Goal: Information Seeking & Learning: Learn about a topic

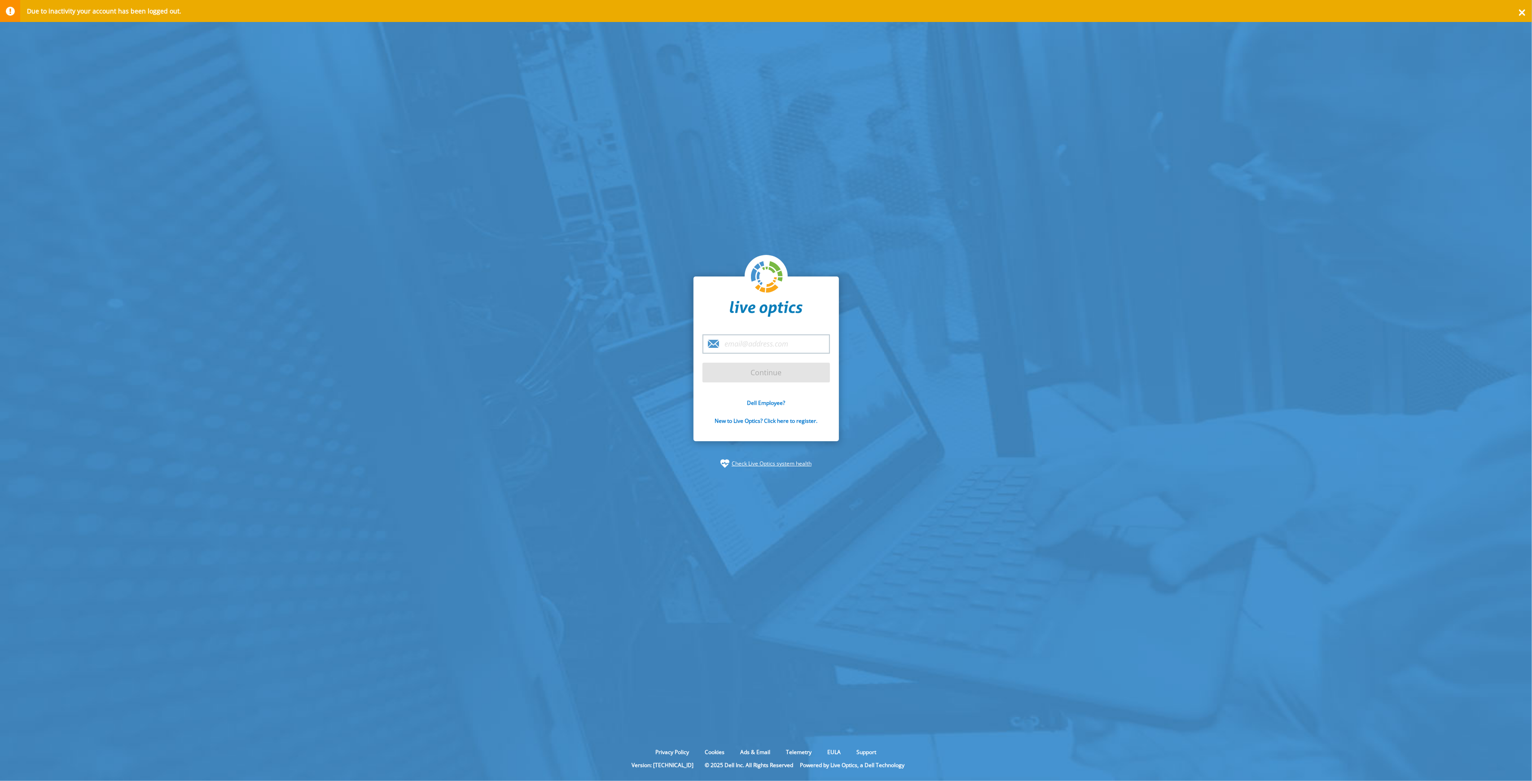
click at [767, 348] on input "email" at bounding box center [765, 343] width 127 height 19
type input "marisa.kreczmer@dell.com"
click at [767, 370] on input "Continue" at bounding box center [765, 373] width 127 height 20
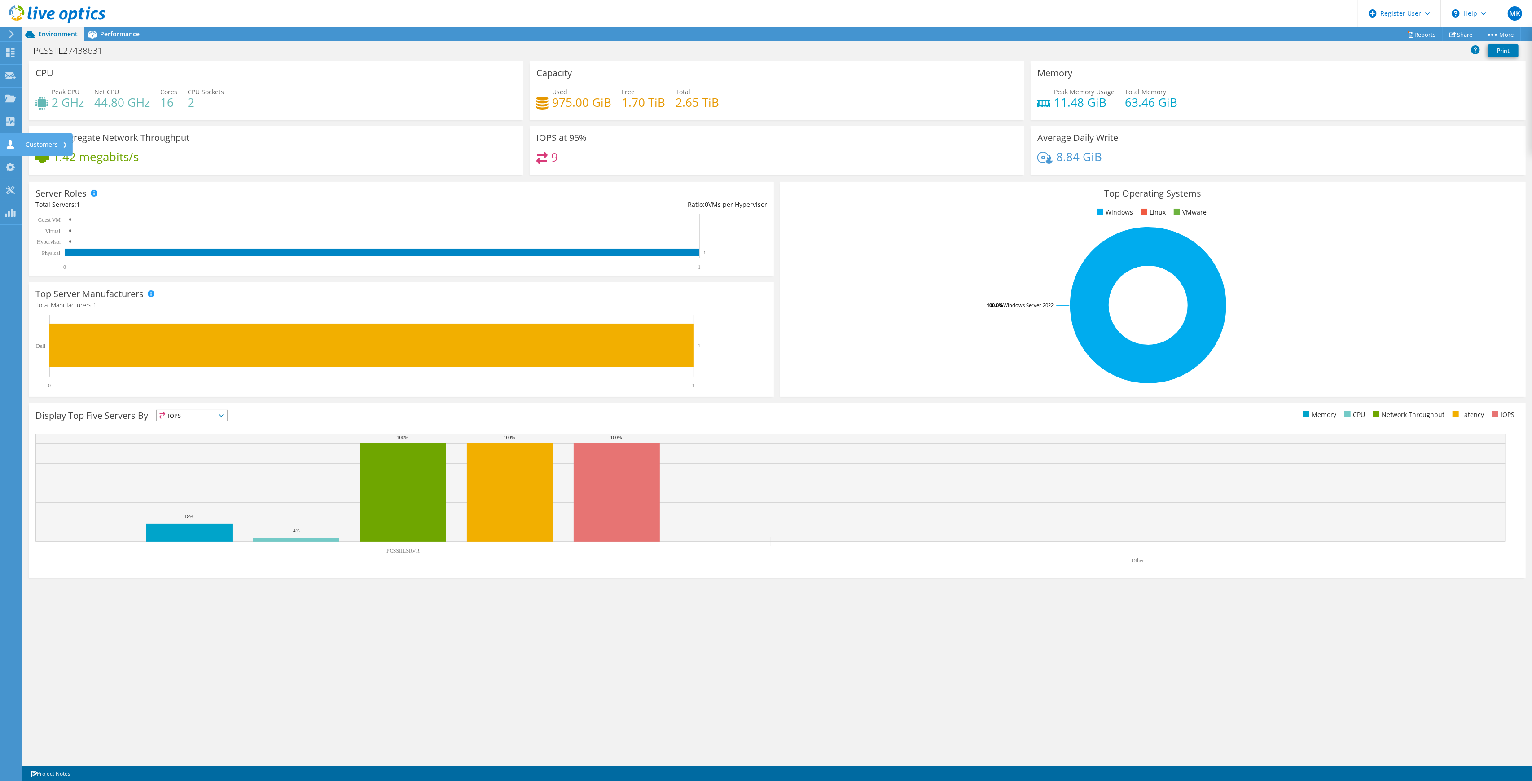
click at [8, 146] on use at bounding box center [10, 144] width 7 height 9
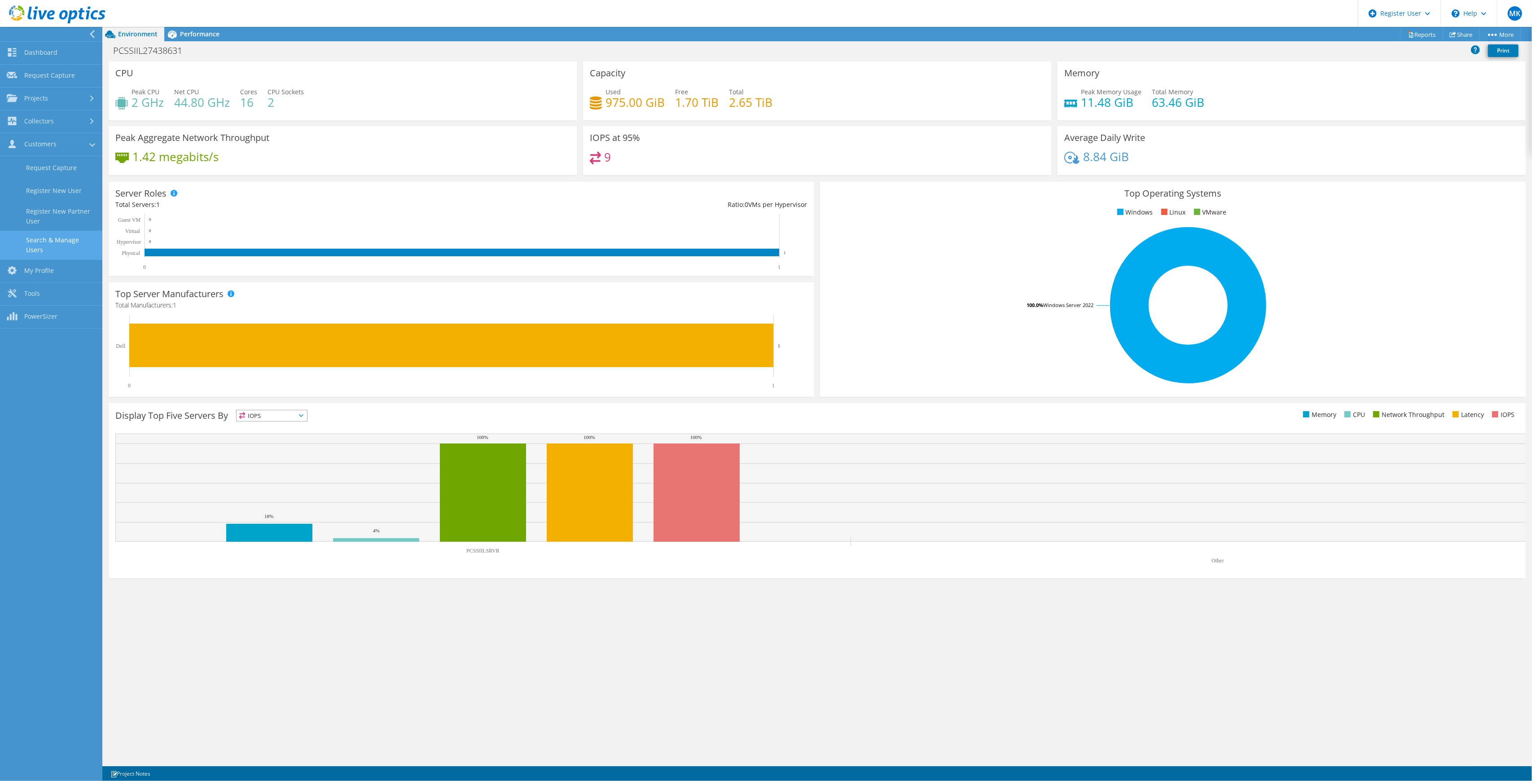
click at [47, 241] on link "Search & Manage Users" at bounding box center [51, 245] width 102 height 29
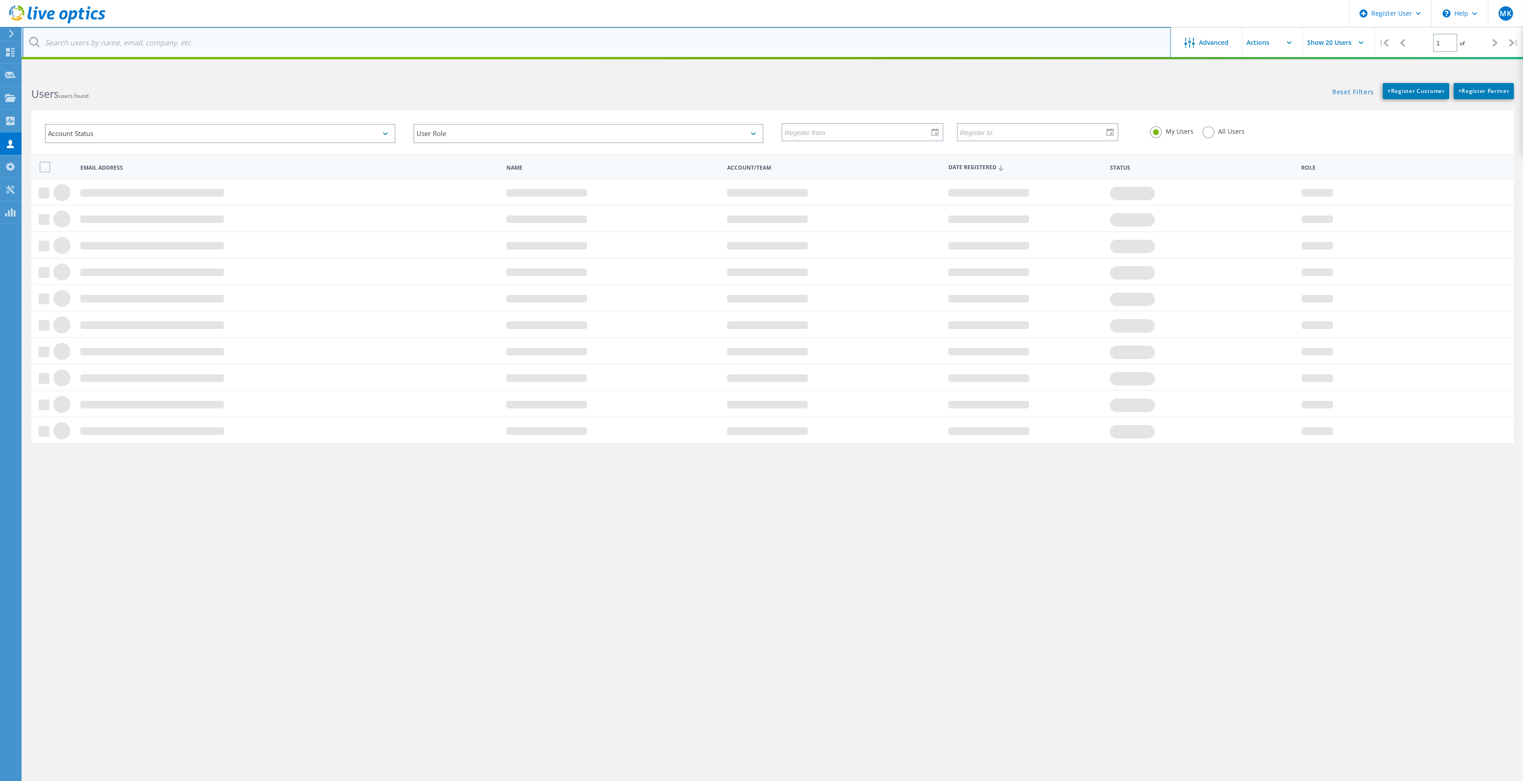
click at [252, 45] on input "text" at bounding box center [596, 42] width 1148 height 31
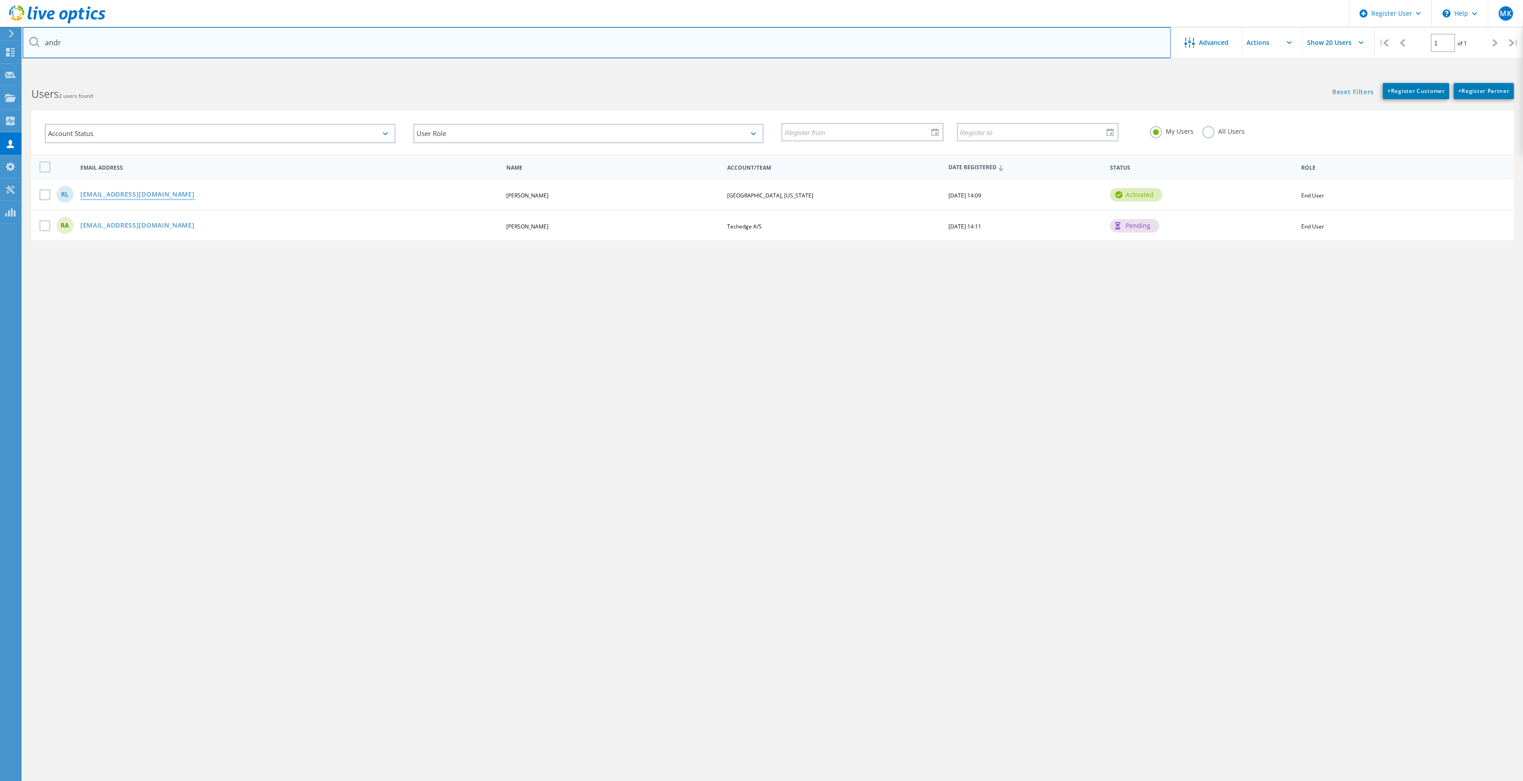
type input "andr"
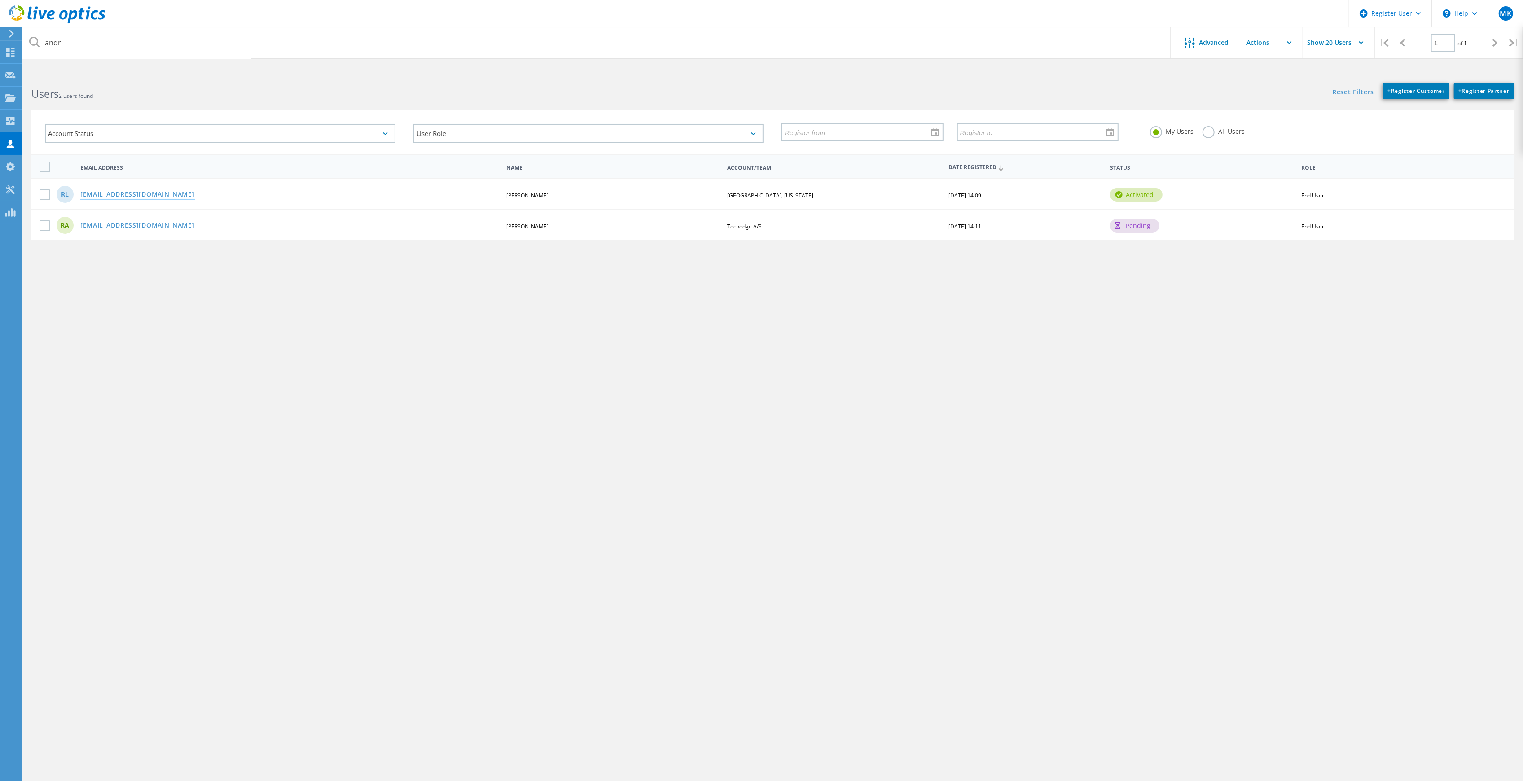
click at [136, 193] on link "[EMAIL_ADDRESS][DOMAIN_NAME]" at bounding box center [137, 195] width 114 height 8
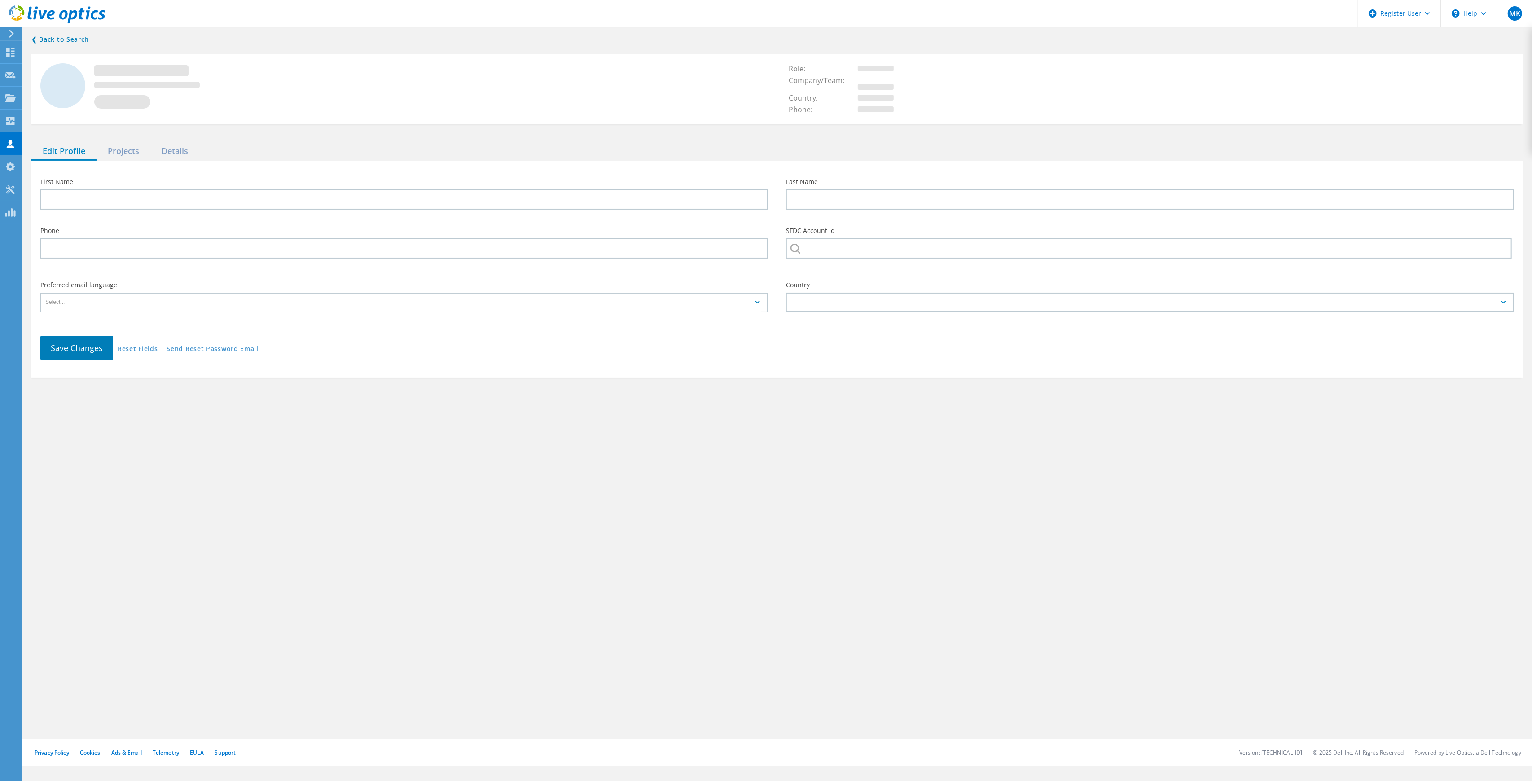
type input "Robert"
type input "Levesque"
type input "[GEOGRAPHIC_DATA], [US_STATE]"
type input "English"
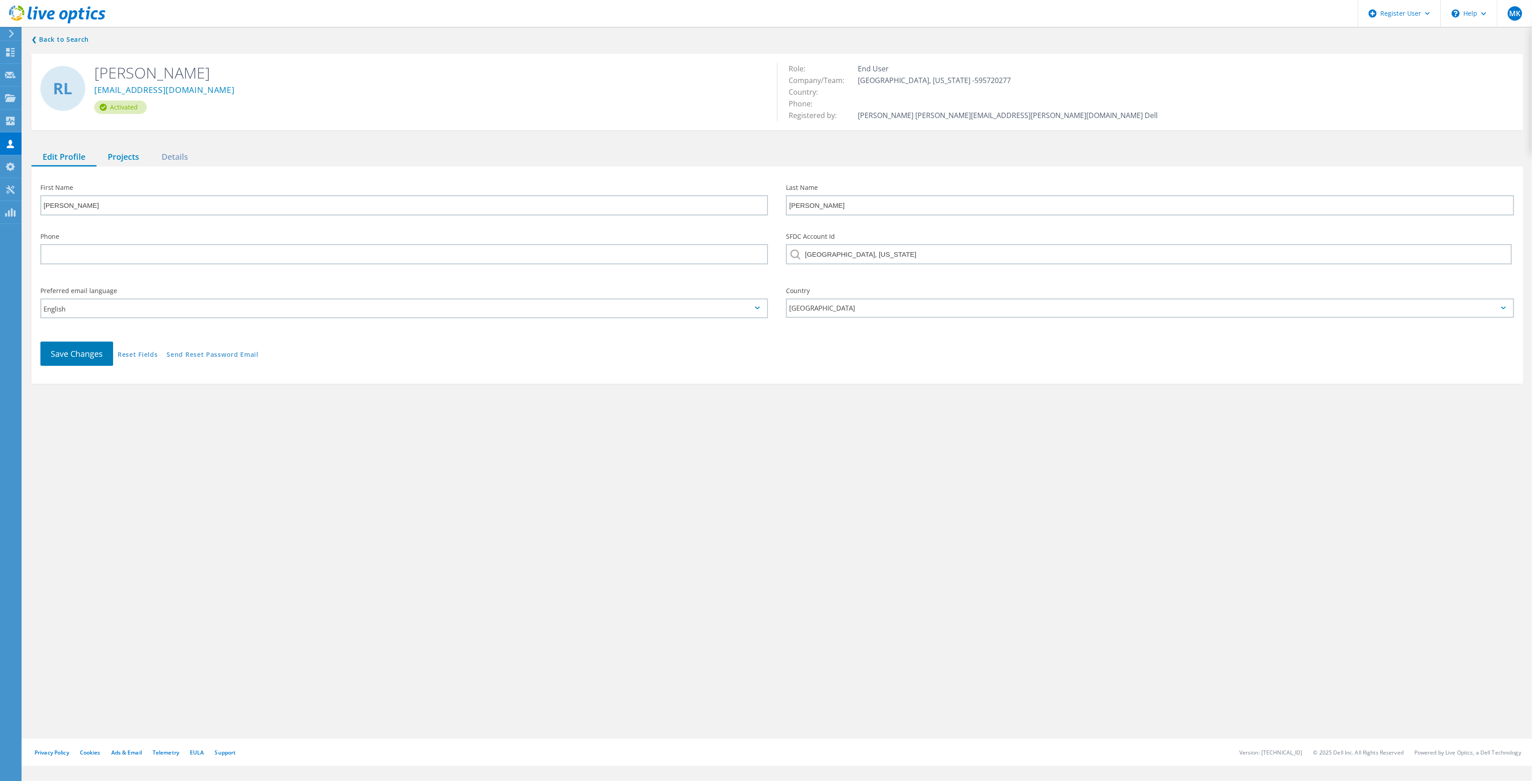
click at [144, 160] on div "Projects" at bounding box center [123, 157] width 54 height 18
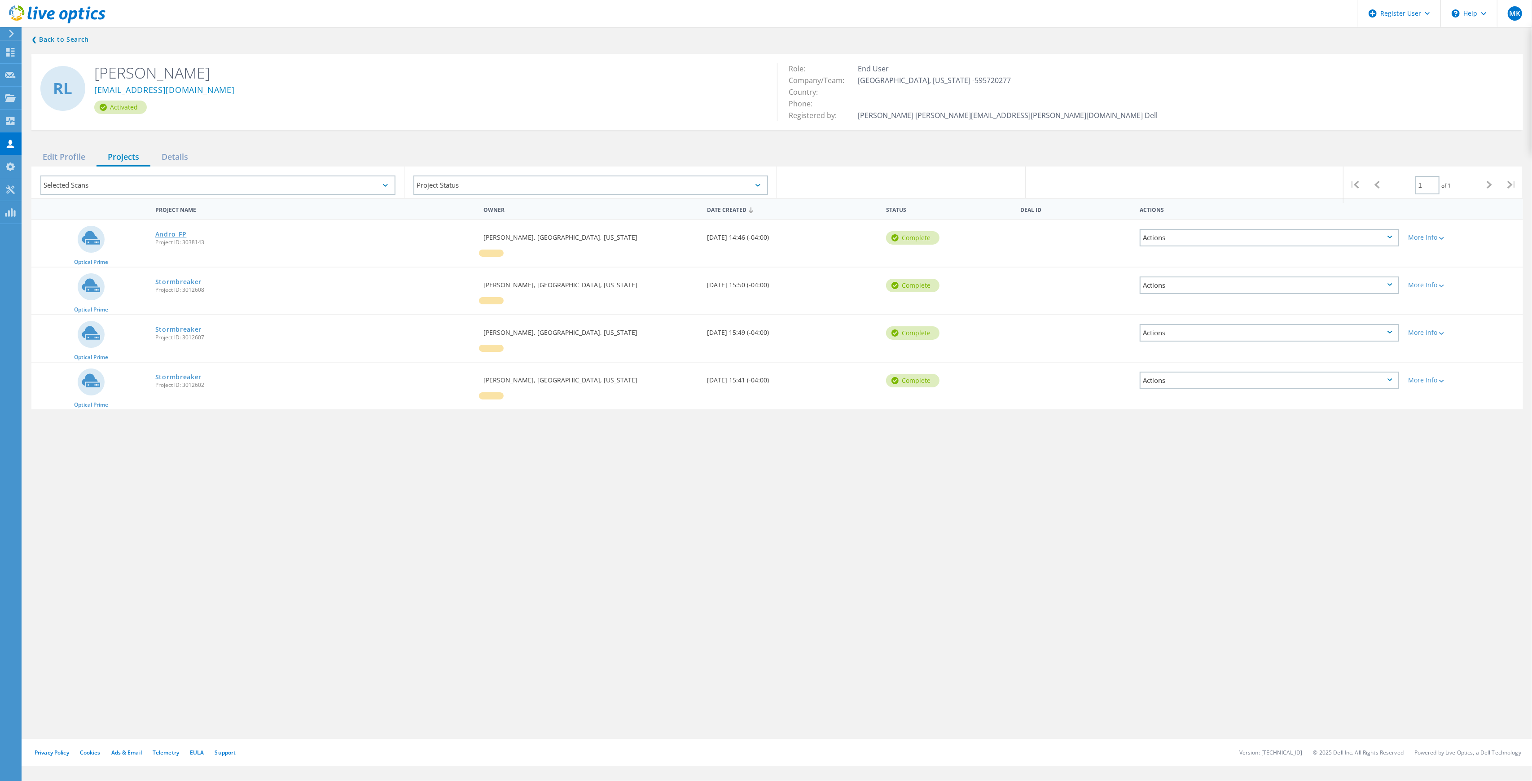
click at [175, 232] on link "Andro_FP" at bounding box center [170, 234] width 31 height 6
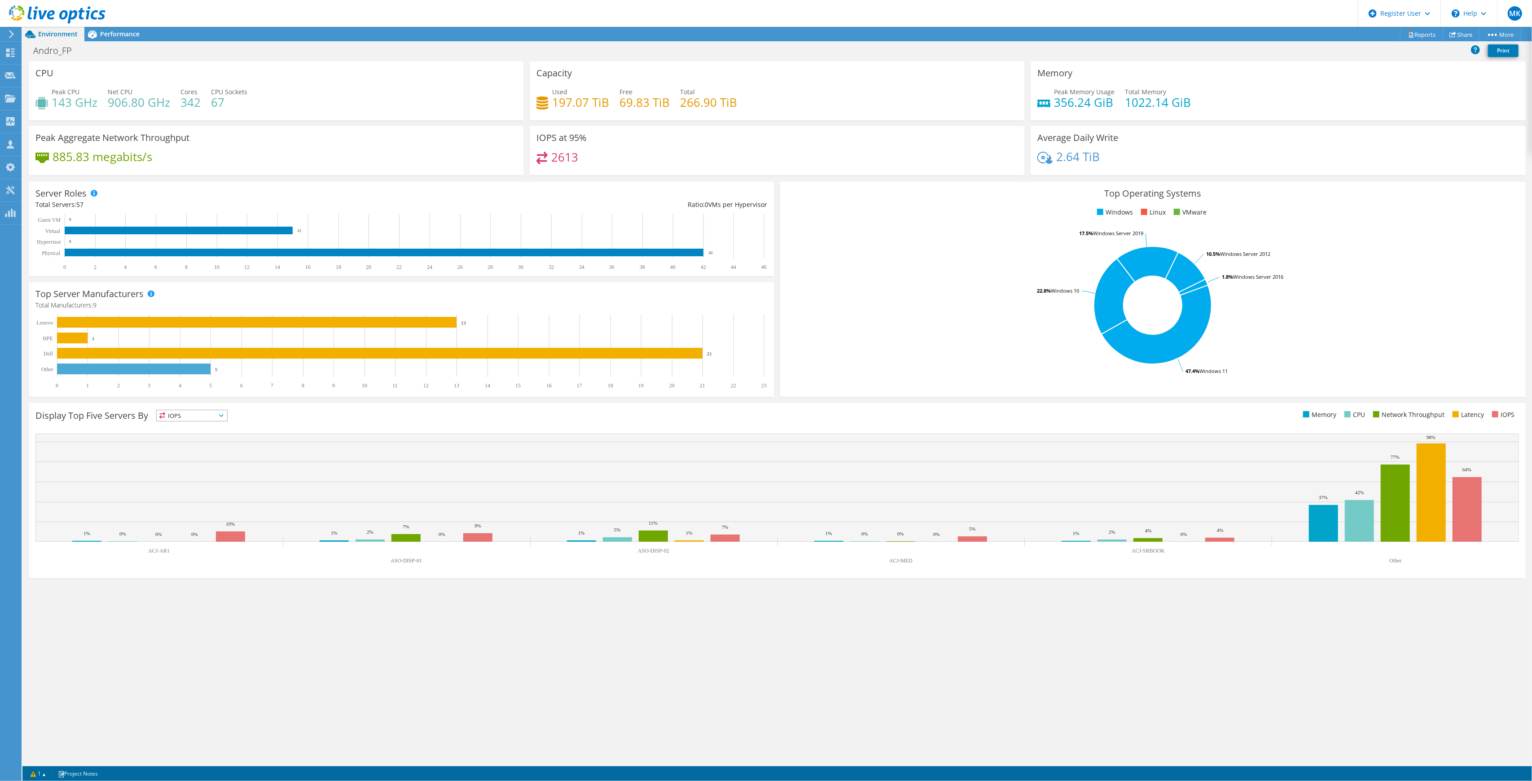
click at [1128, 105] on h4 "1022.14 GiB" at bounding box center [1158, 102] width 66 height 10
click at [1088, 103] on h4 "356.24 GiB" at bounding box center [1084, 102] width 61 height 10
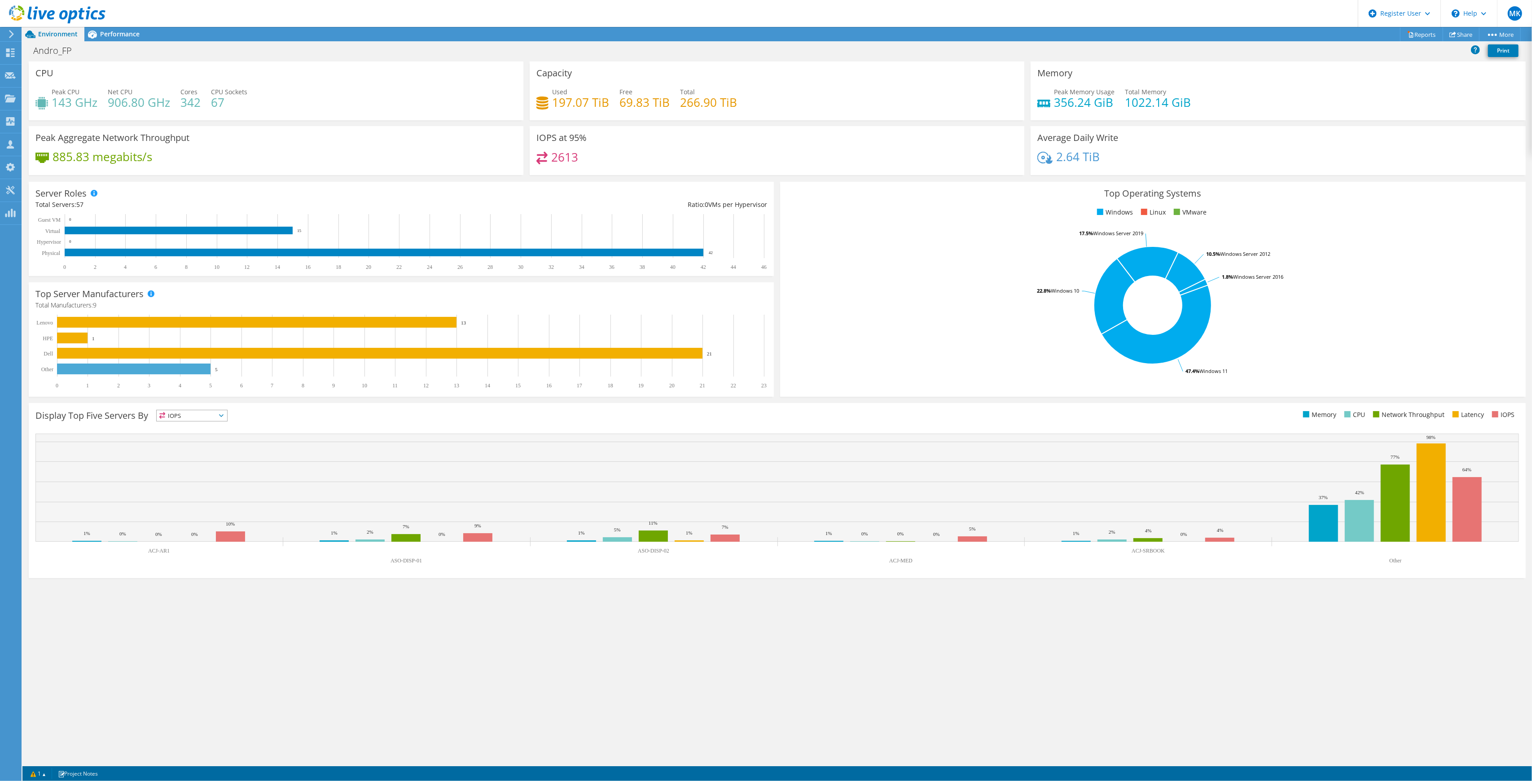
click at [230, 105] on h4 "67" at bounding box center [229, 102] width 36 height 10
click at [108, 35] on span "Performance" at bounding box center [119, 34] width 39 height 9
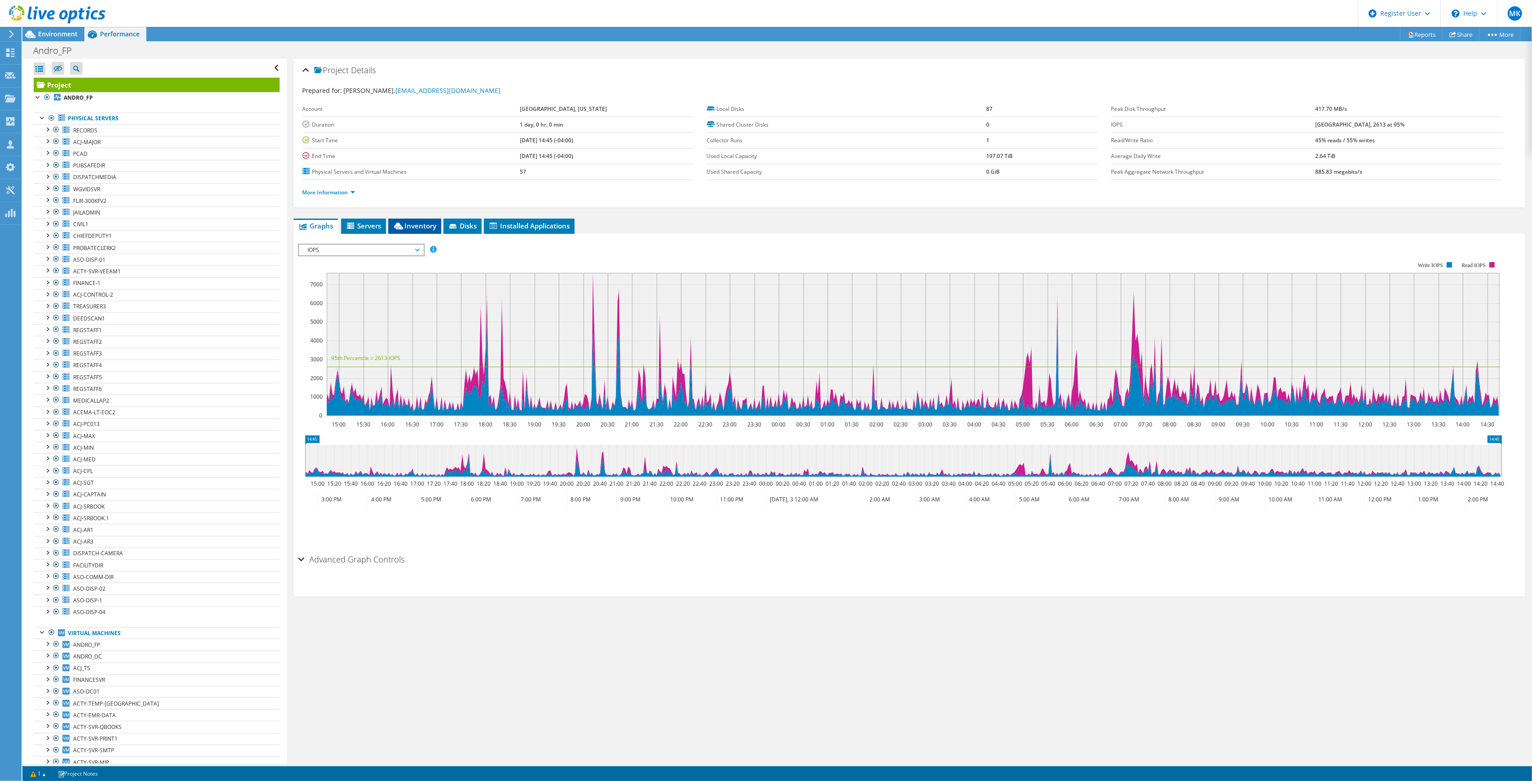
click at [421, 227] on span "Inventory" at bounding box center [415, 225] width 44 height 9
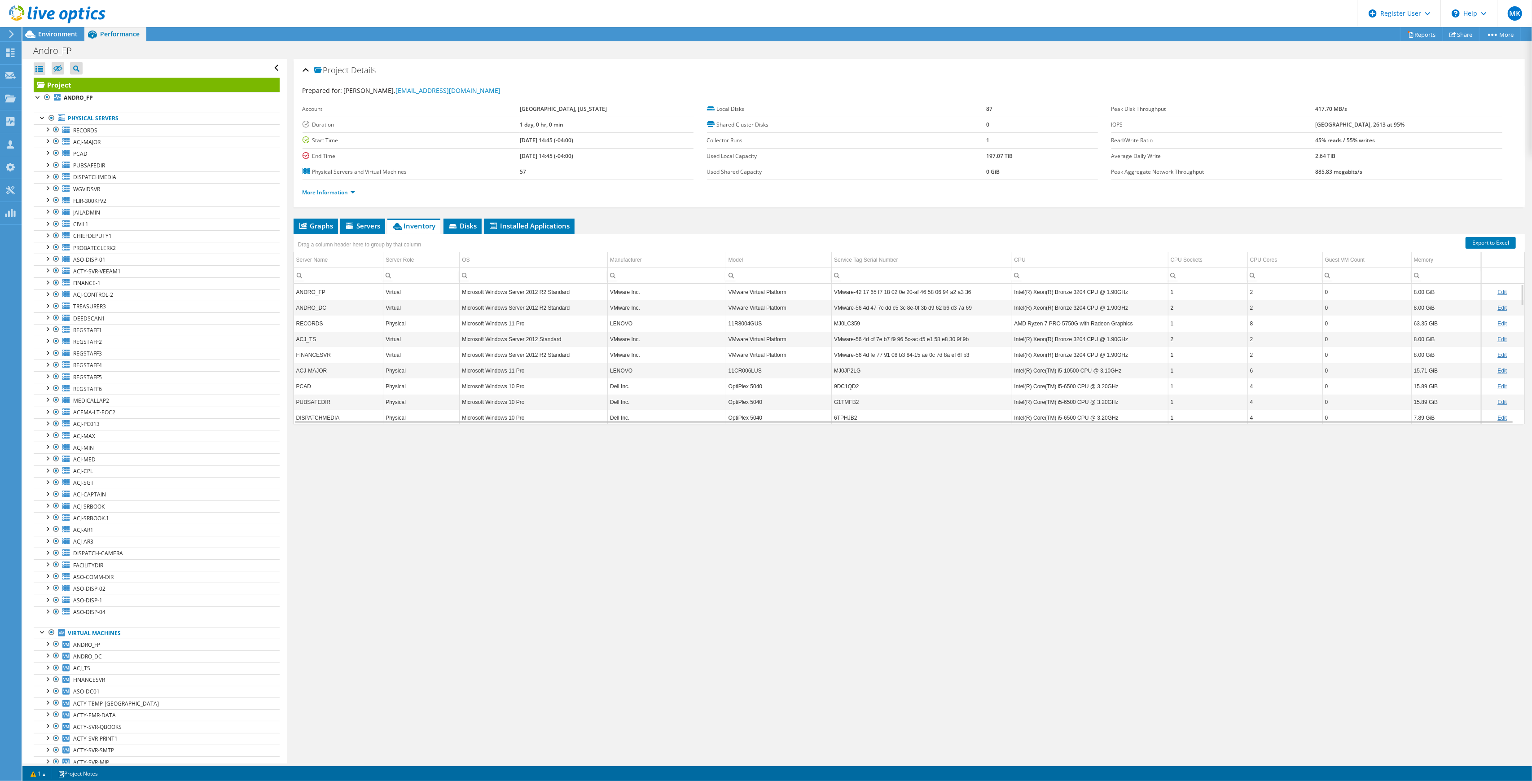
click at [521, 327] on td "Microsoft Windows 11 Pro" at bounding box center [534, 324] width 148 height 16
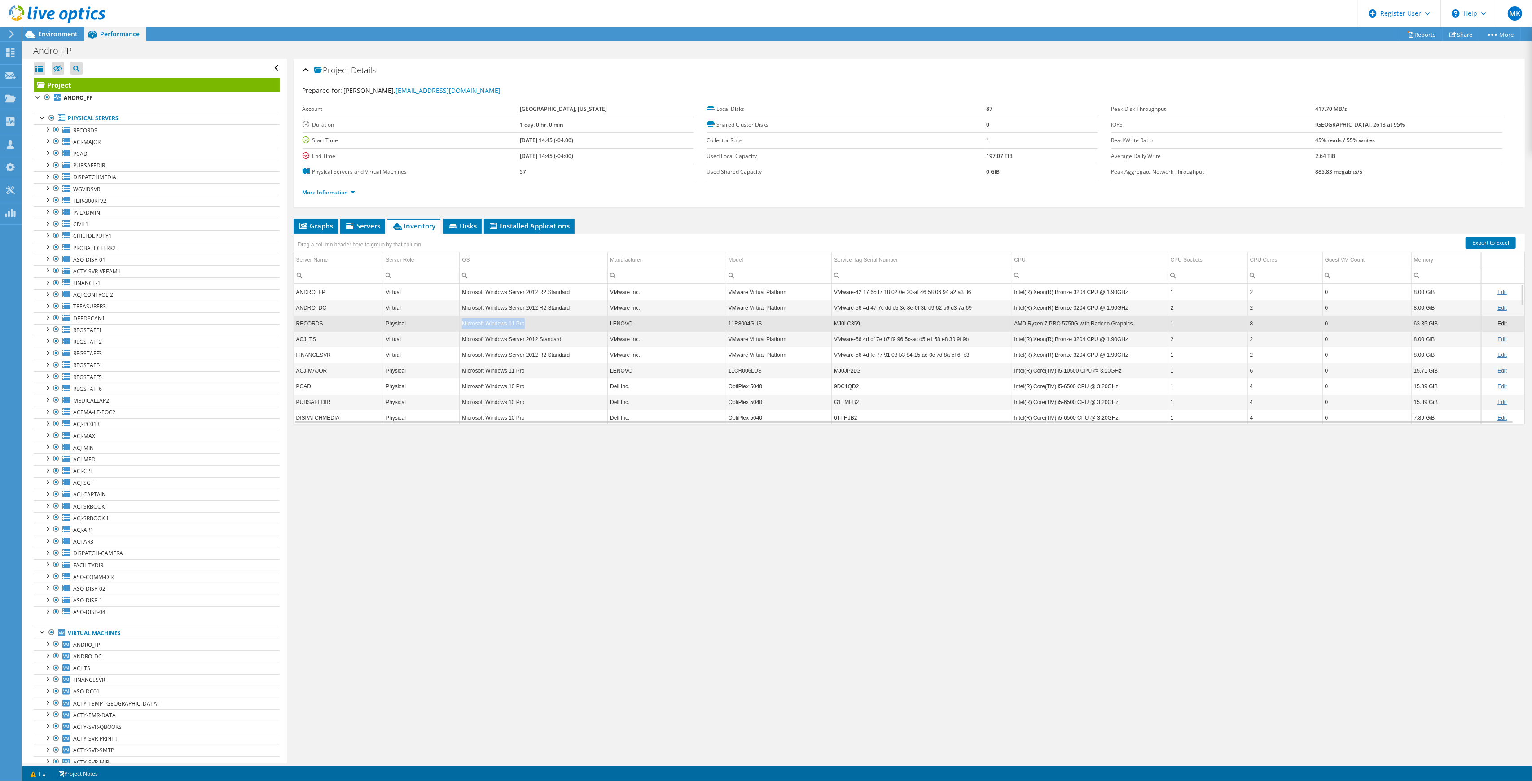
click at [521, 327] on td "Microsoft Windows 11 Pro" at bounding box center [534, 324] width 148 height 16
click at [523, 374] on td "Microsoft Windows 11 Pro" at bounding box center [534, 371] width 148 height 16
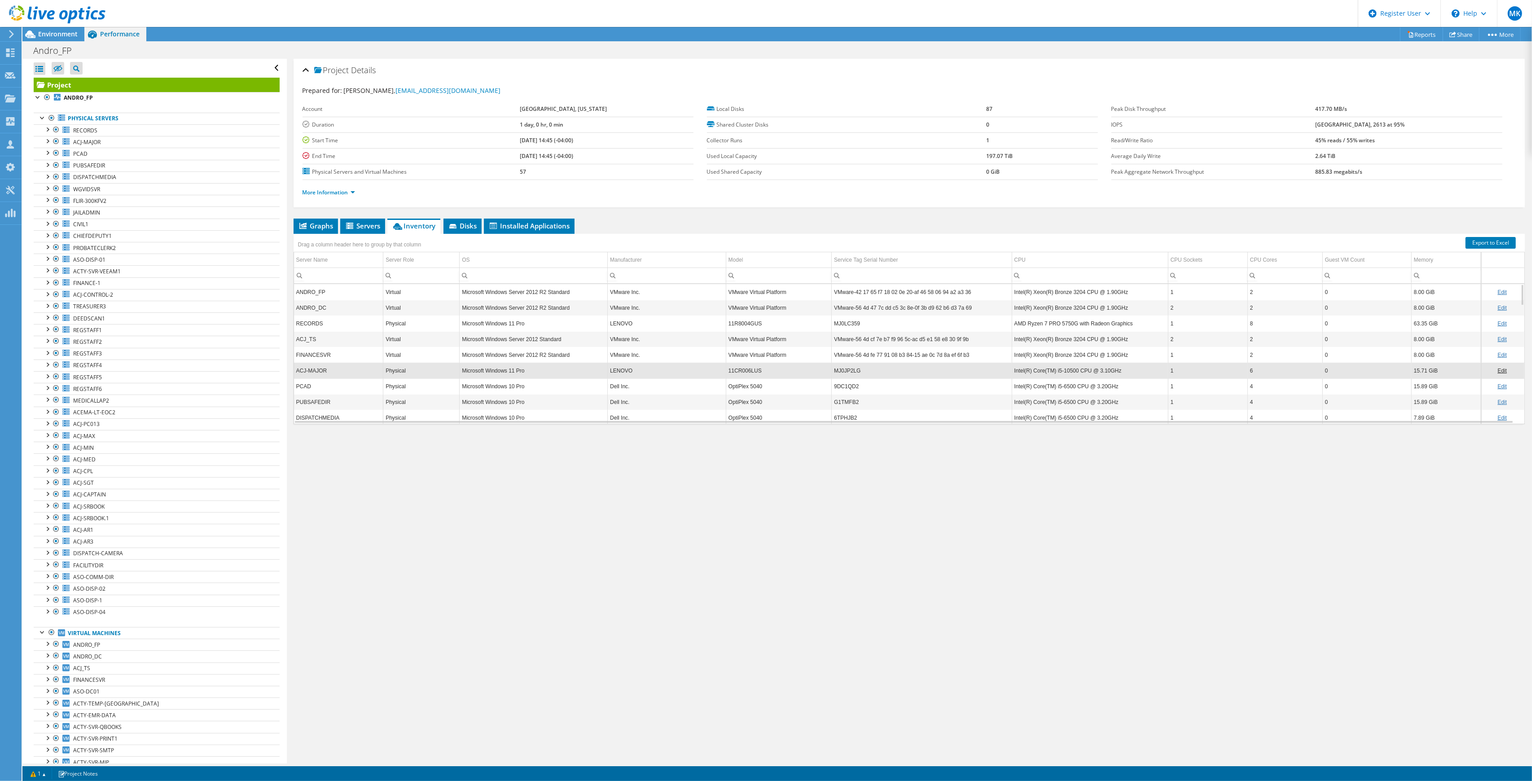
click at [523, 374] on td "Microsoft Windows 11 Pro" at bounding box center [534, 371] width 148 height 16
click at [541, 295] on td "Microsoft Windows Server 2012 R2 Standard" at bounding box center [534, 292] width 148 height 16
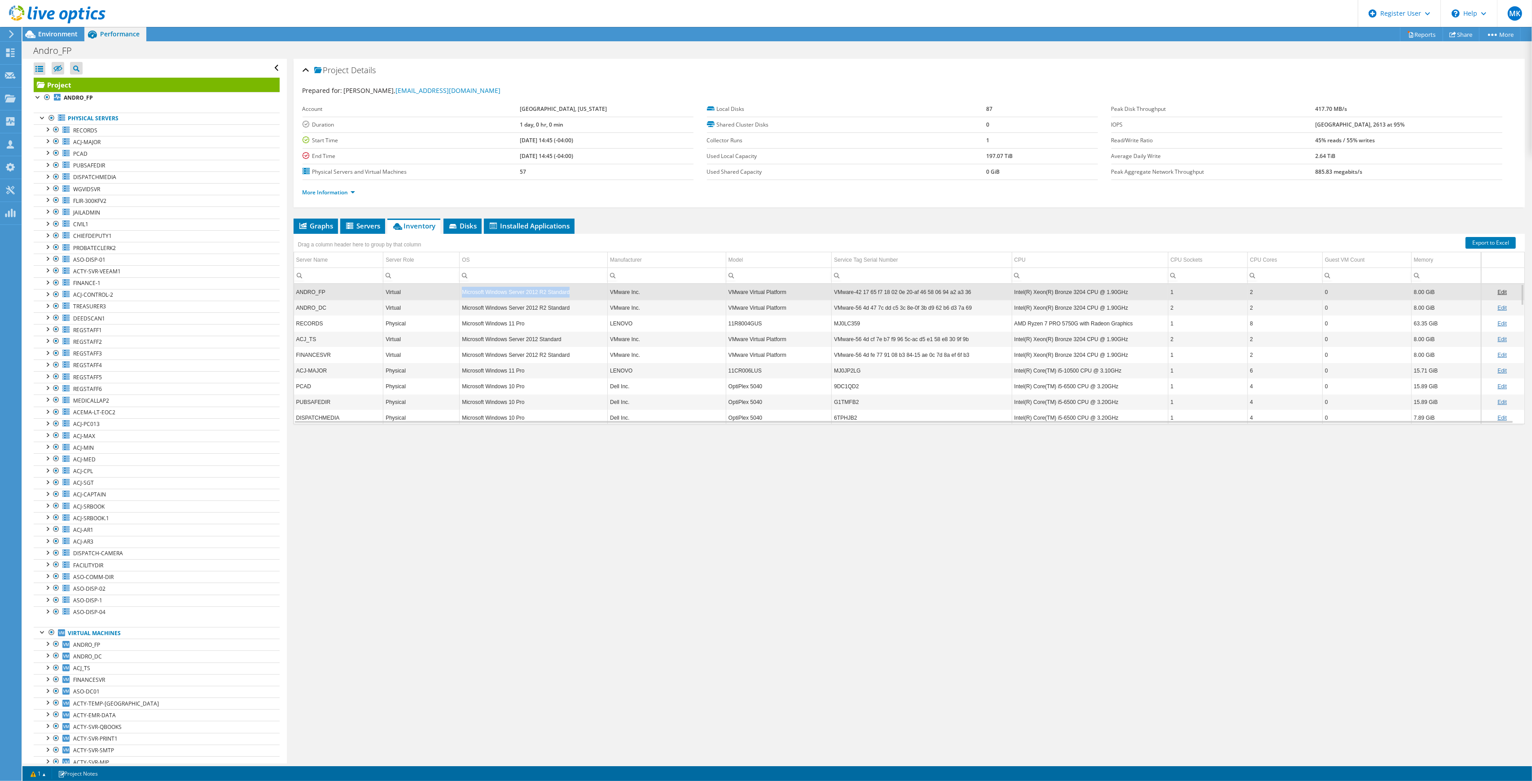
click at [541, 295] on td "Microsoft Windows Server 2012 R2 Standard" at bounding box center [534, 292] width 148 height 16
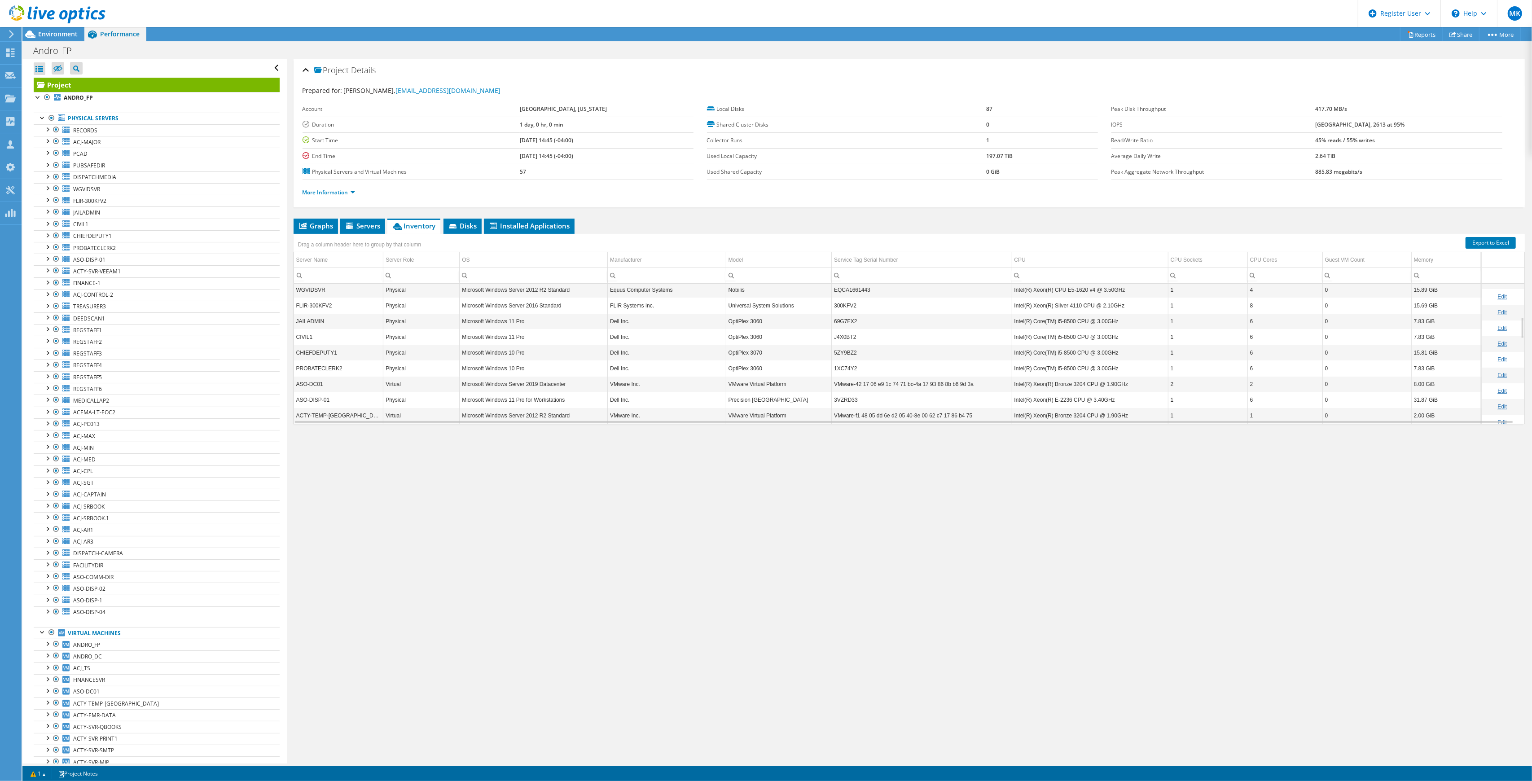
scroll to position [215, 0]
click at [516, 365] on td "Microsoft Windows 10 Pro" at bounding box center [534, 359] width 148 height 16
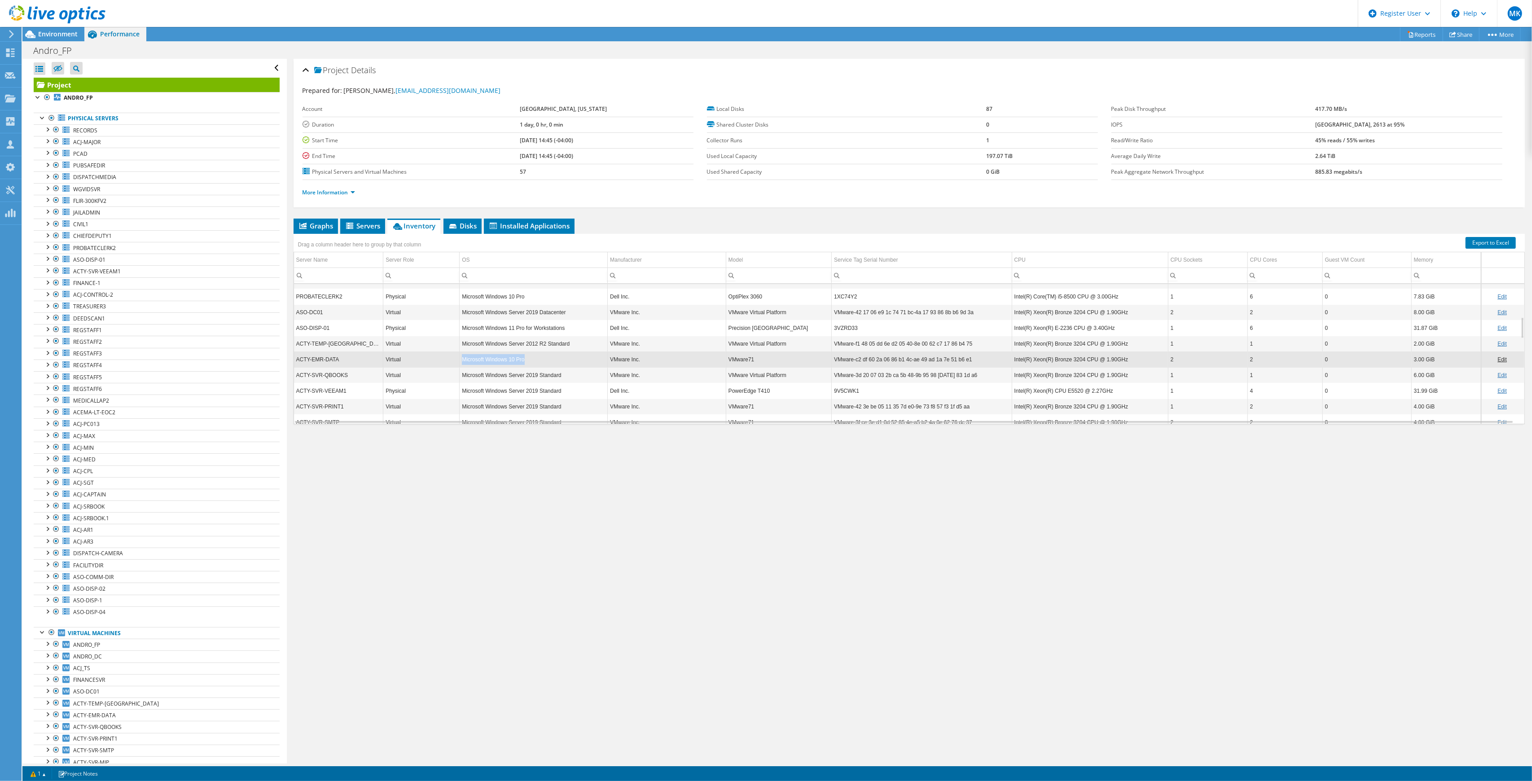
click at [516, 365] on td "Microsoft Windows 10 Pro" at bounding box center [534, 359] width 148 height 16
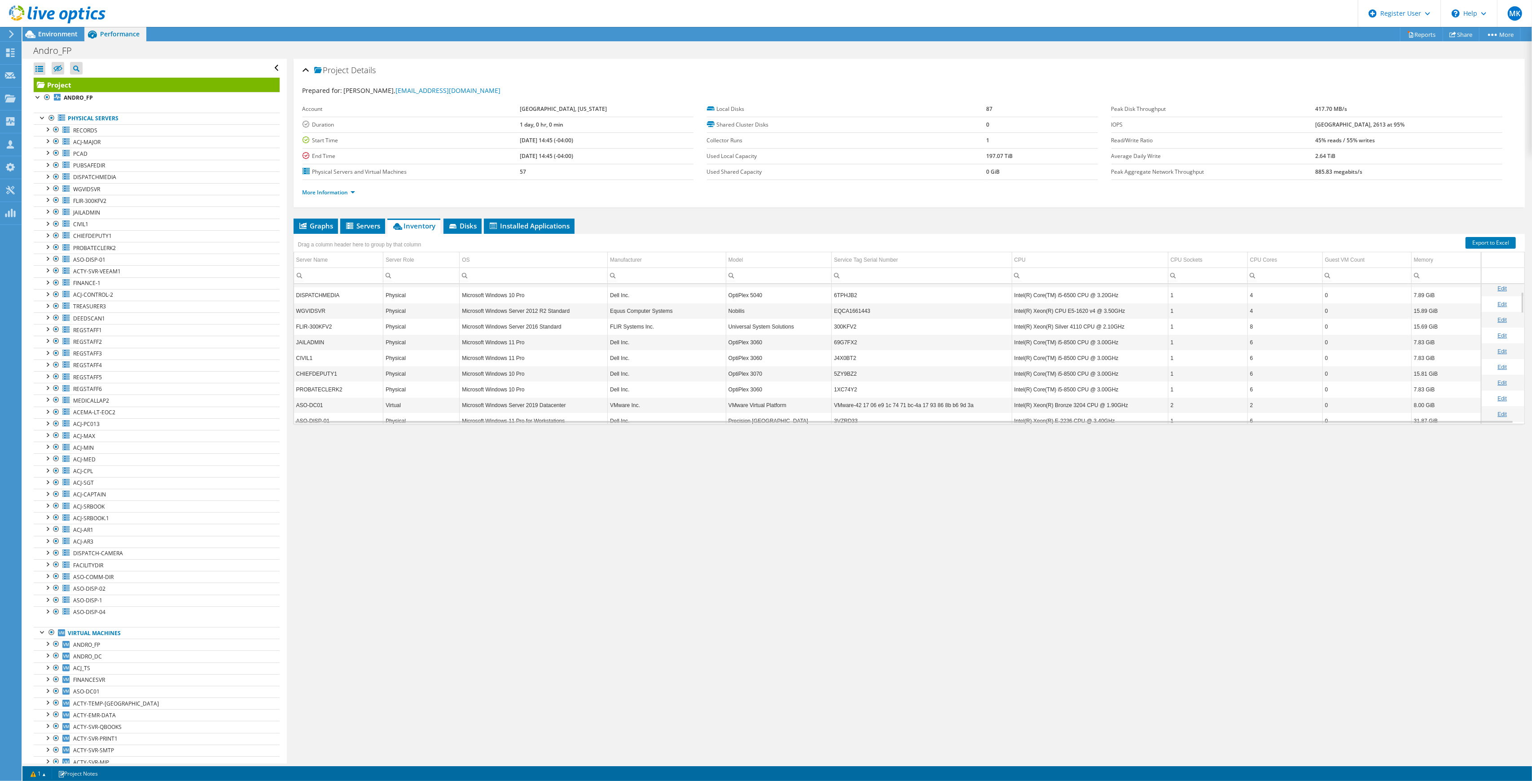
scroll to position [0, 0]
click at [366, 224] on span "Servers" at bounding box center [363, 225] width 36 height 9
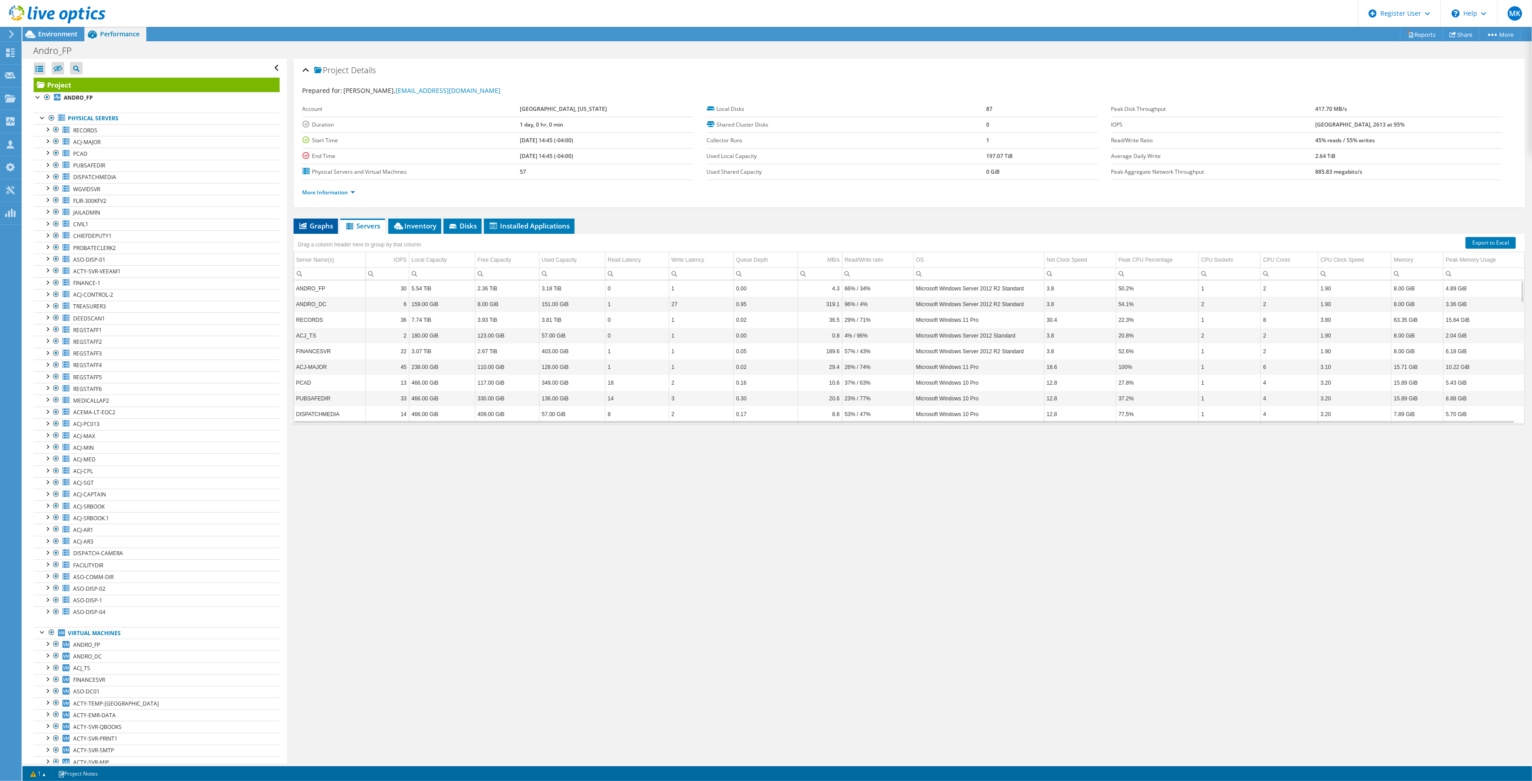
click at [313, 225] on span "Graphs" at bounding box center [315, 225] width 35 height 9
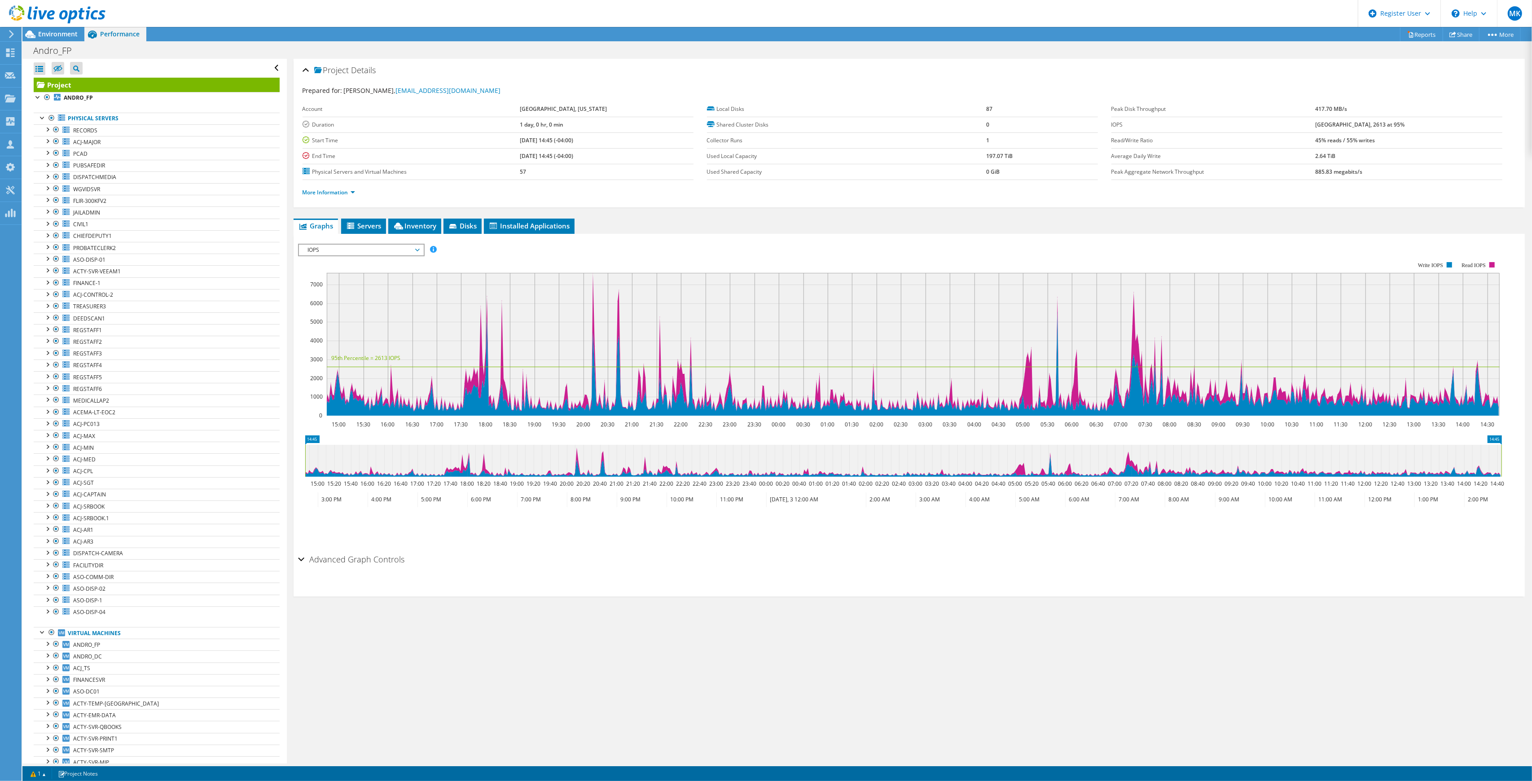
click at [345, 250] on span "IOPS" at bounding box center [360, 250] width 115 height 11
click at [340, 355] on li "All" at bounding box center [361, 357] width 124 height 11
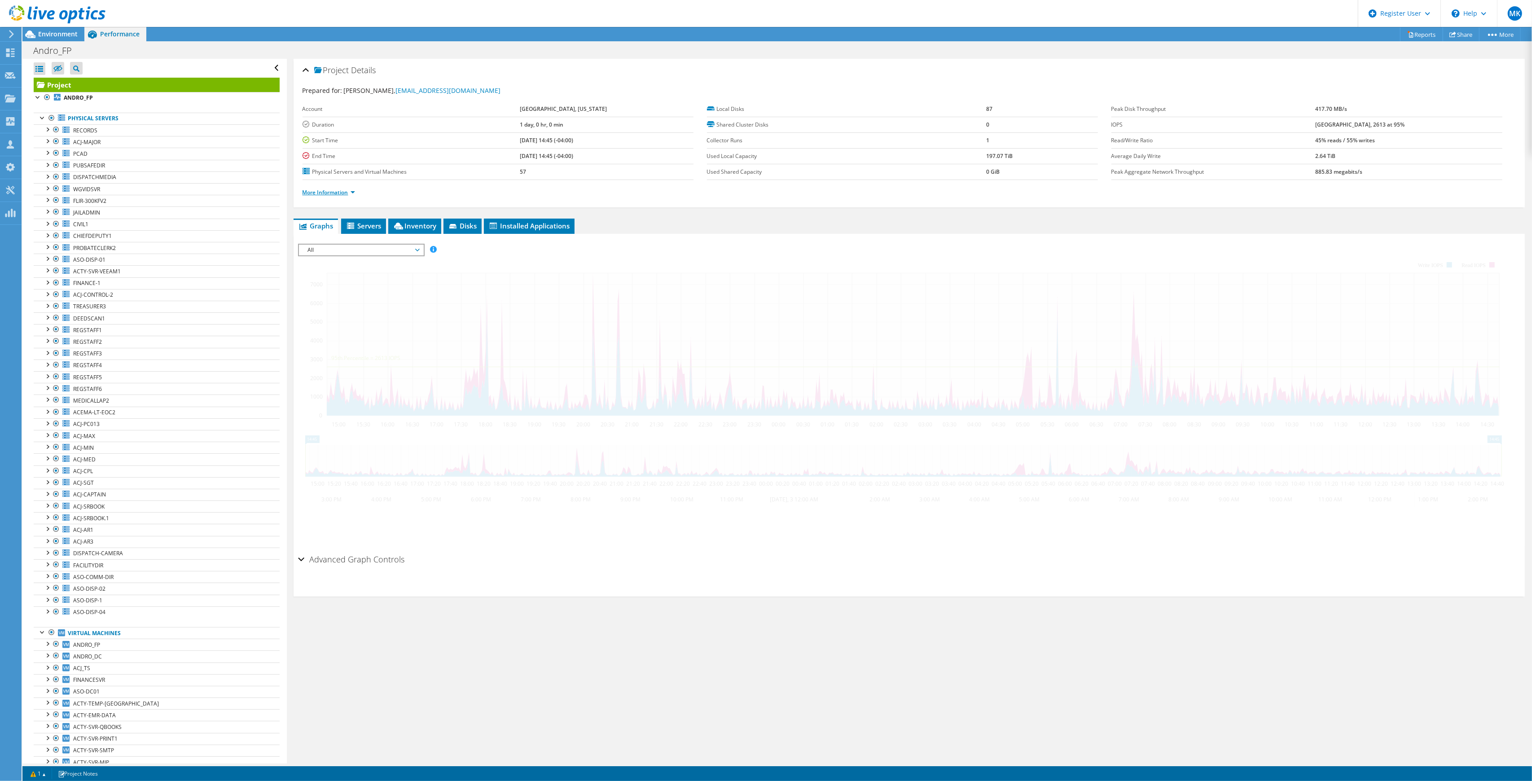
click at [318, 196] on link "More Information" at bounding box center [328, 192] width 53 height 8
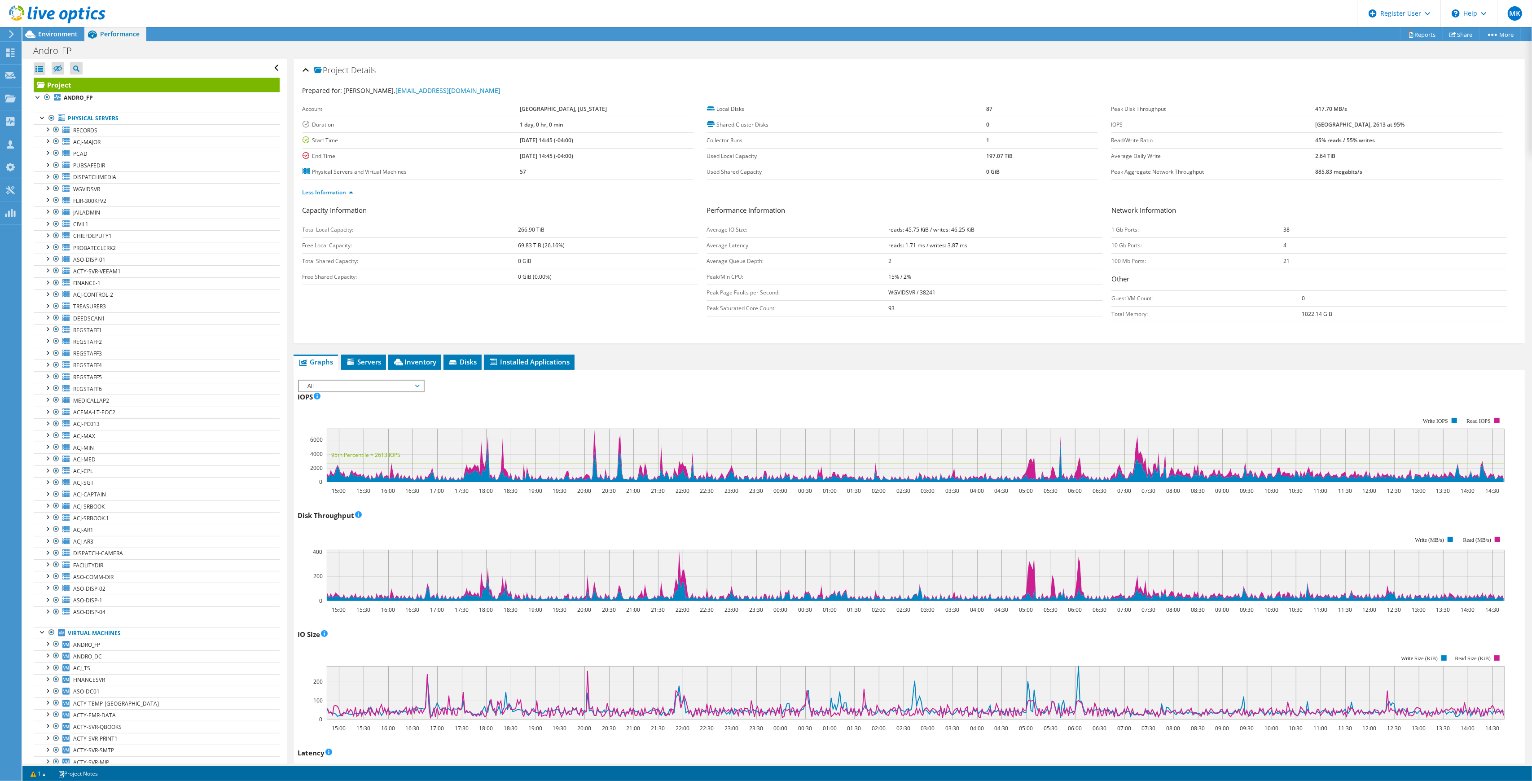
click at [1286, 231] on td "38" at bounding box center [1395, 230] width 224 height 16
click at [1293, 232] on td "38" at bounding box center [1395, 230] width 224 height 16
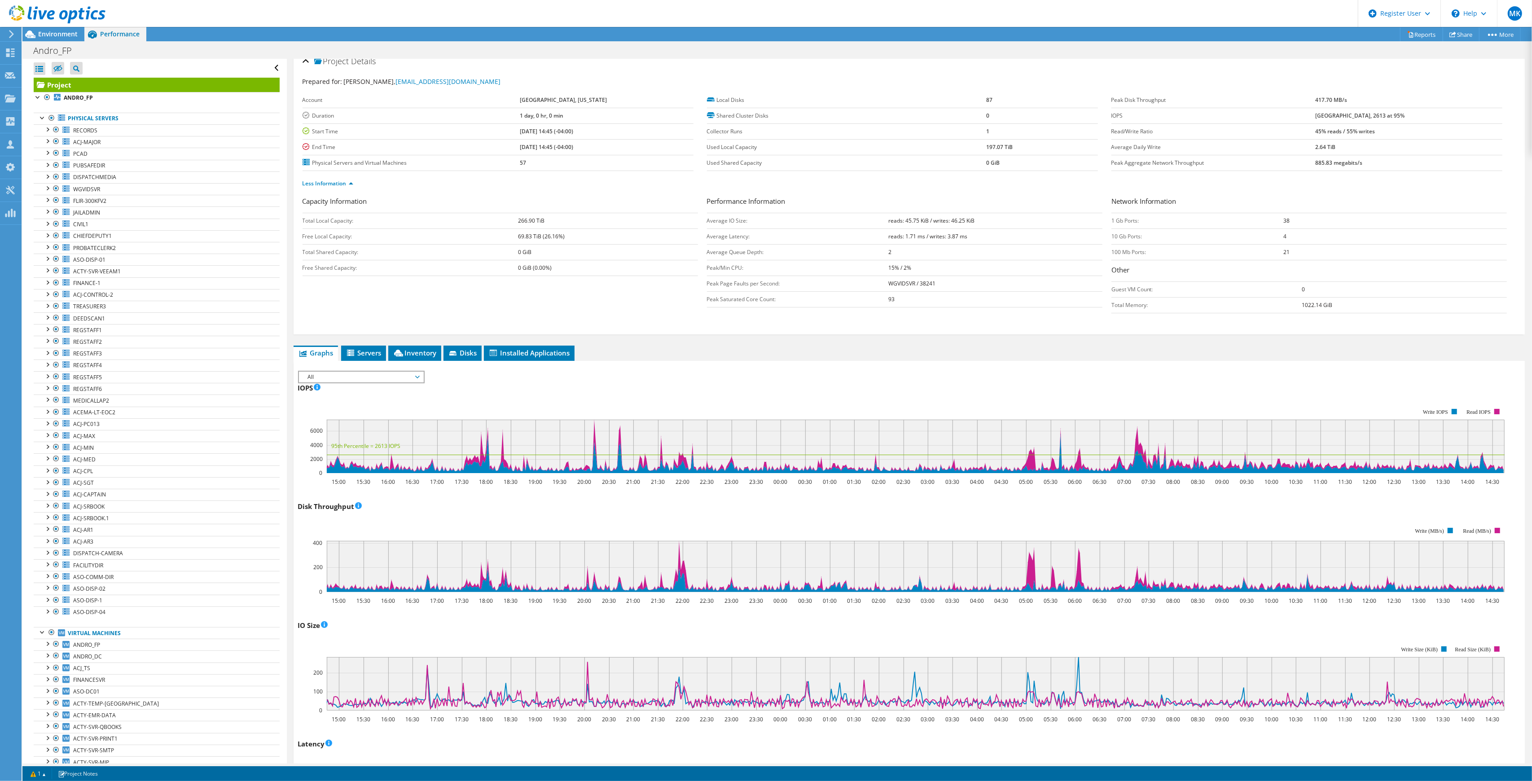
scroll to position [0, 0]
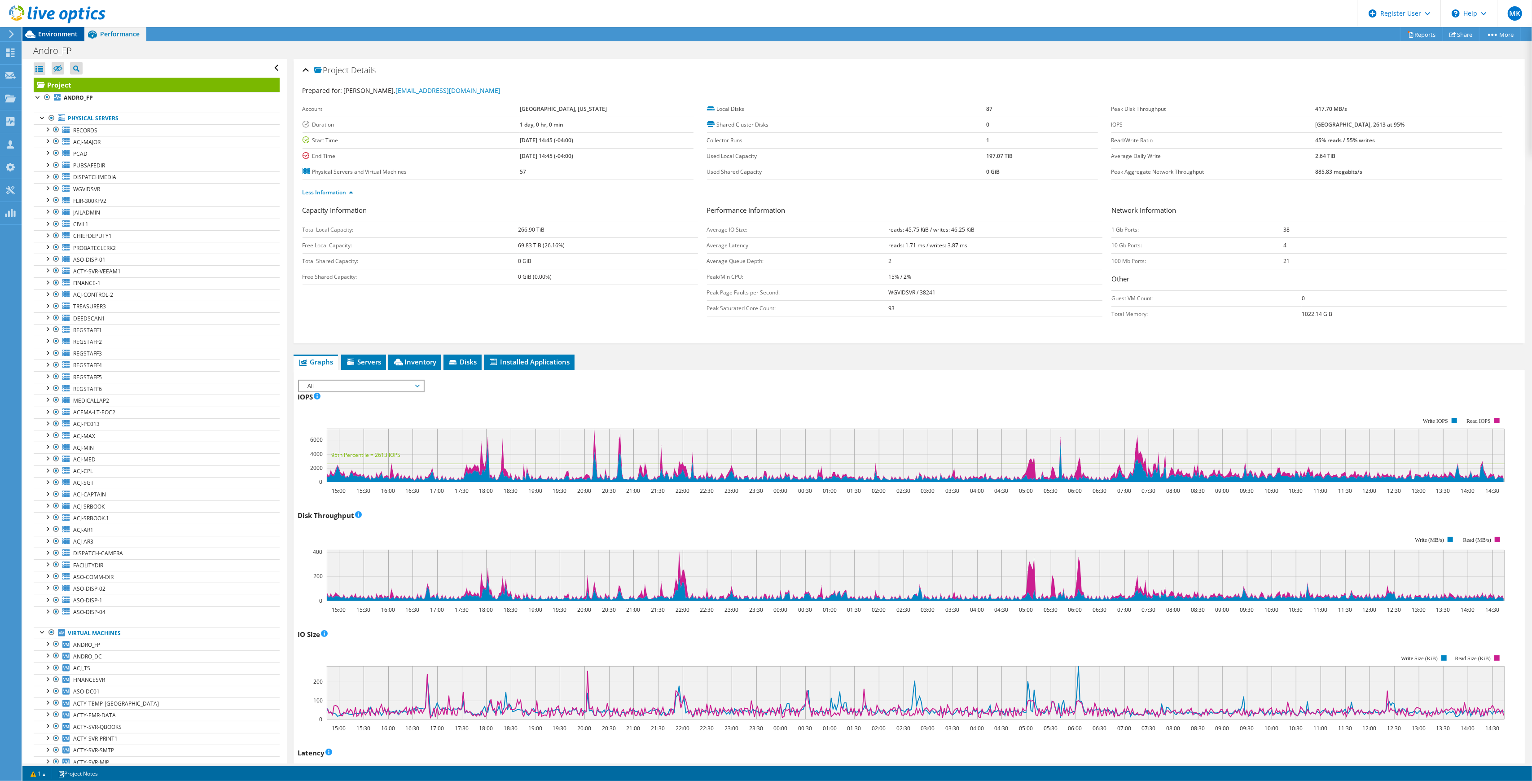
click at [47, 36] on span "Environment" at bounding box center [57, 34] width 39 height 9
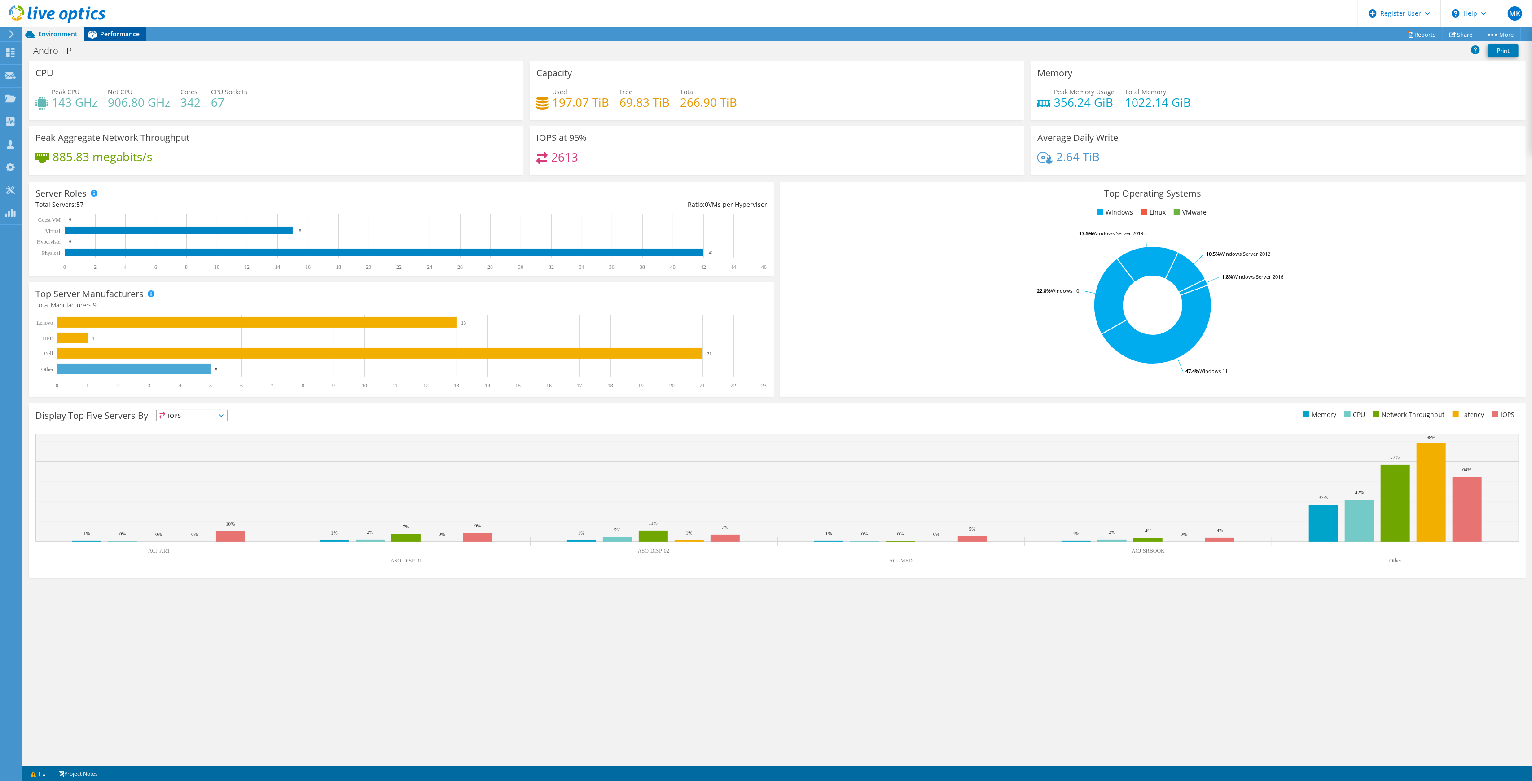
click at [106, 34] on span "Performance" at bounding box center [119, 34] width 39 height 9
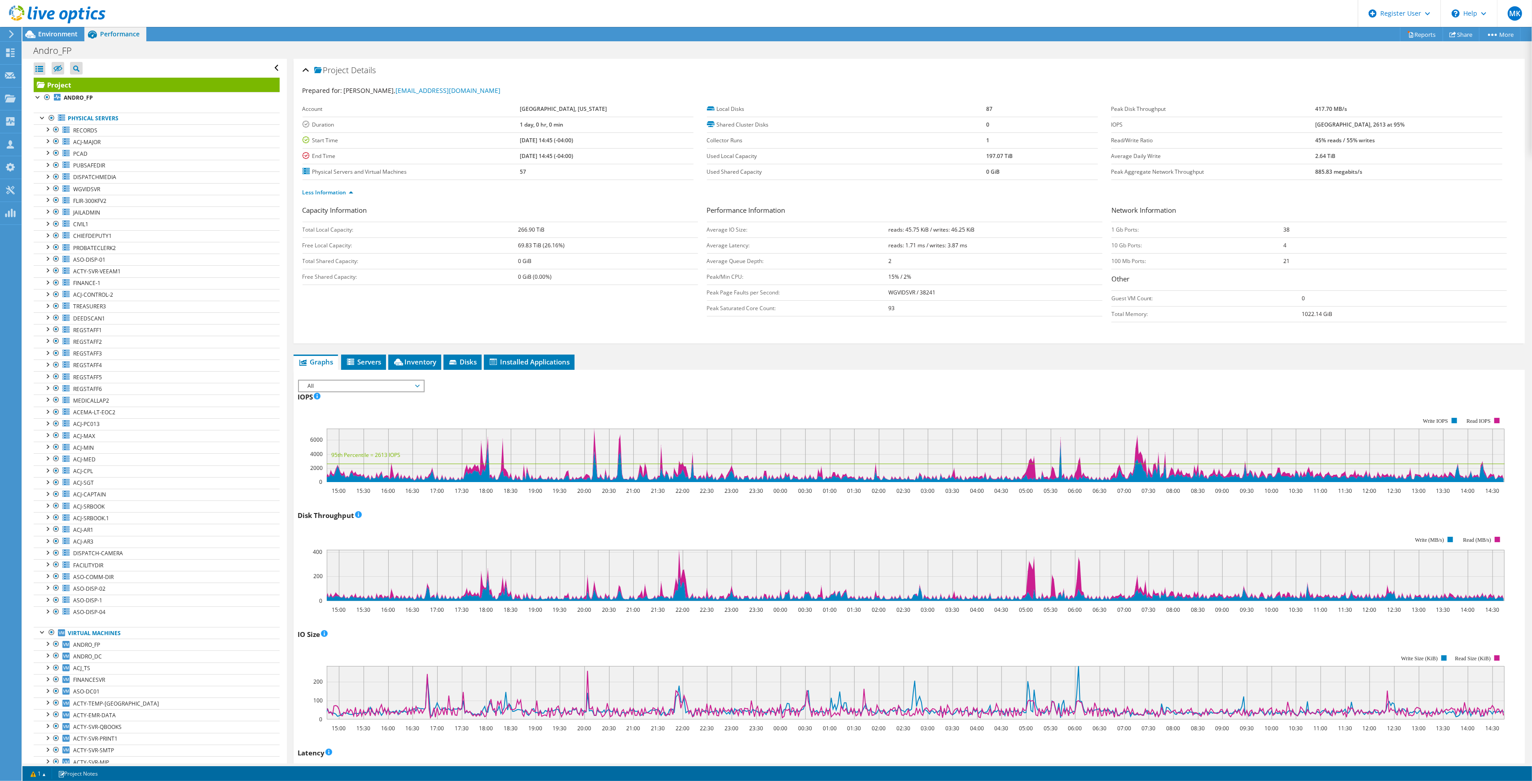
click at [1337, 125] on b "[GEOGRAPHIC_DATA], 2613 at 95%" at bounding box center [1359, 125] width 89 height 8
click at [1315, 121] on label "IOPS" at bounding box center [1213, 124] width 204 height 9
click at [1315, 123] on label "IOPS" at bounding box center [1213, 124] width 204 height 9
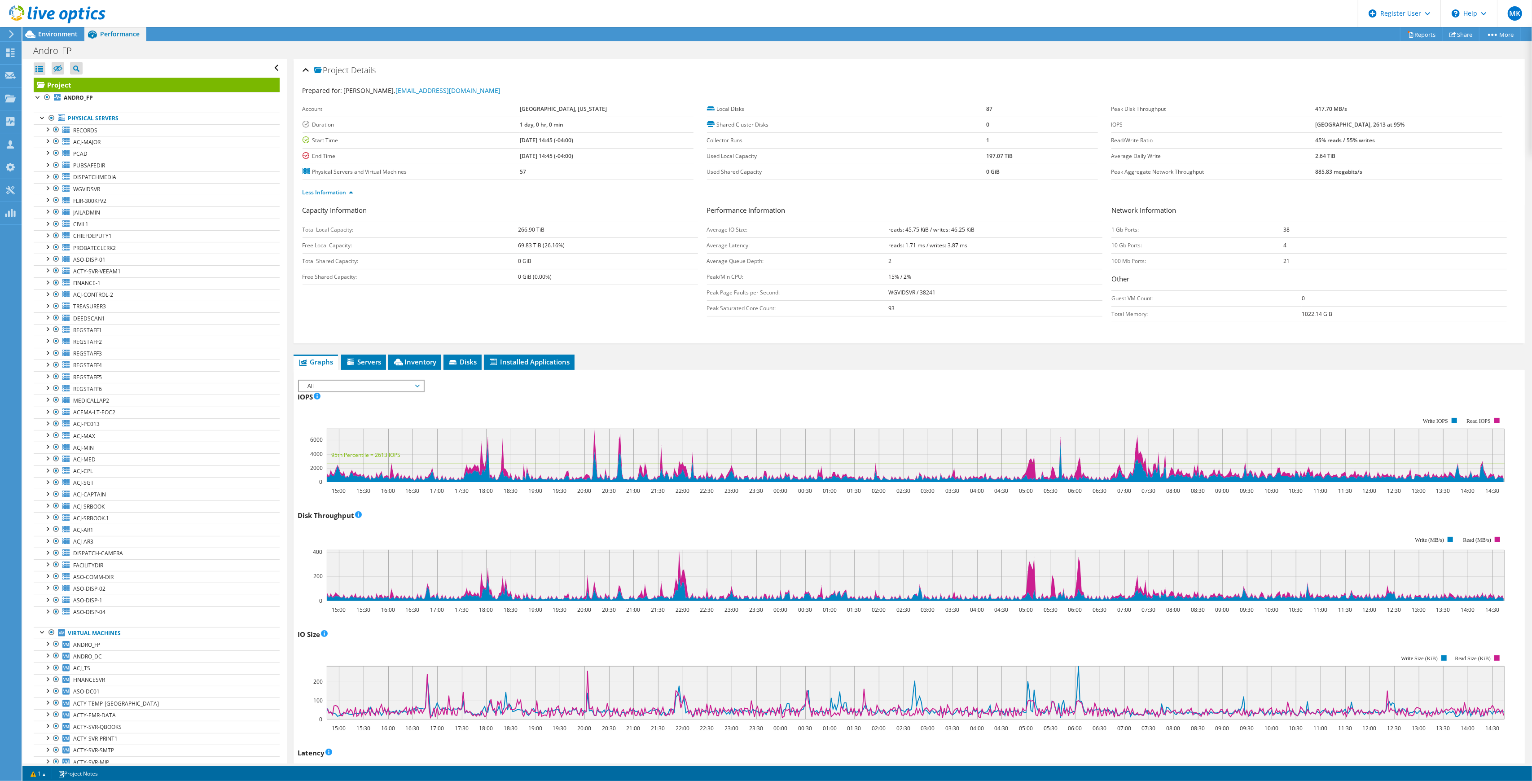
click at [1358, 138] on b "45% reads / 55% writes" at bounding box center [1345, 140] width 60 height 8
click at [1375, 137] on b "45% reads / 55% writes" at bounding box center [1345, 140] width 60 height 8
click at [1375, 142] on b "45% reads / 55% writes" at bounding box center [1345, 140] width 60 height 8
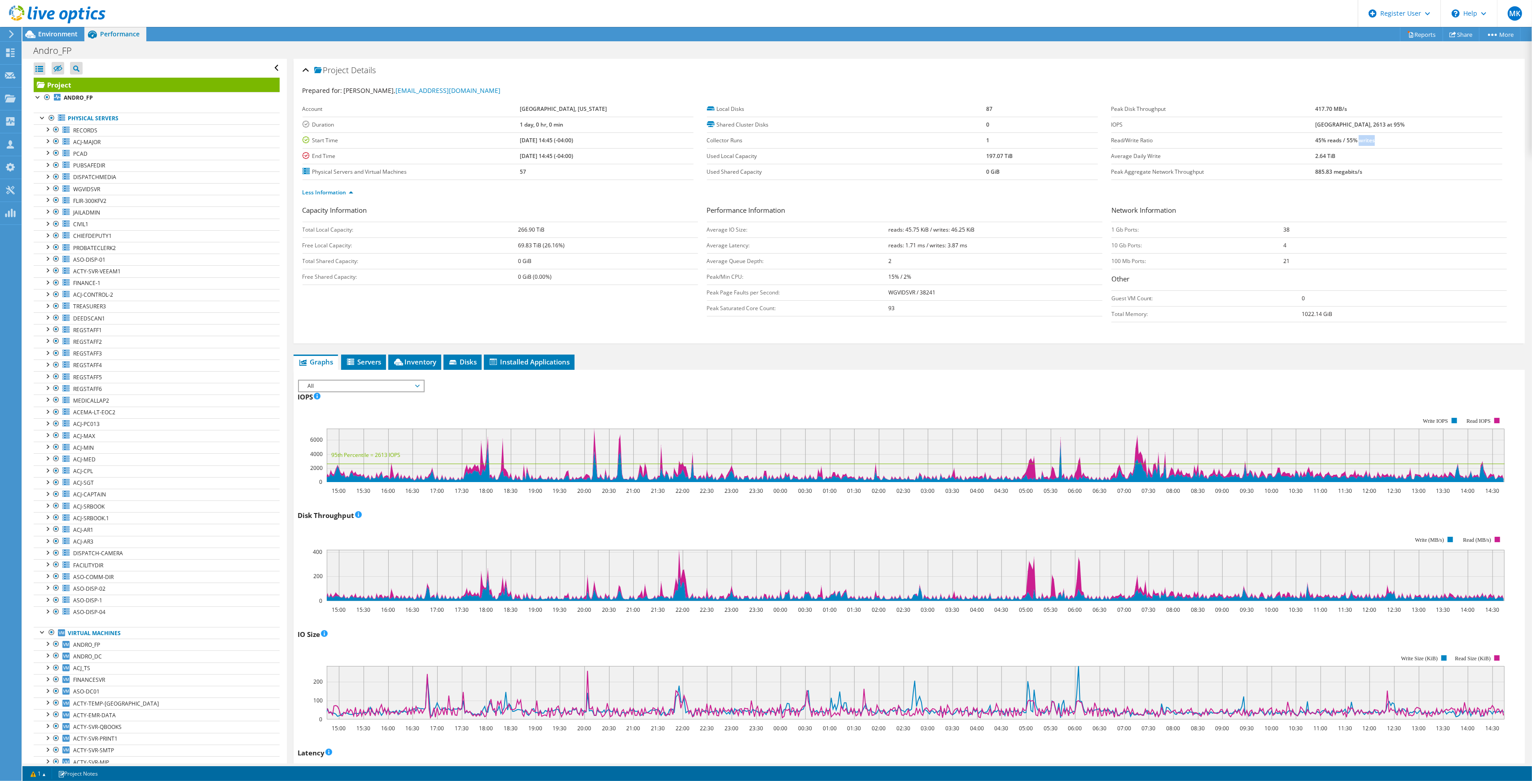
click at [1375, 142] on b "45% reads / 55% writes" at bounding box center [1345, 140] width 60 height 8
click at [1407, 140] on td "45% reads / 55% writes" at bounding box center [1408, 140] width 187 height 16
click at [520, 175] on b "57" at bounding box center [523, 172] width 6 height 8
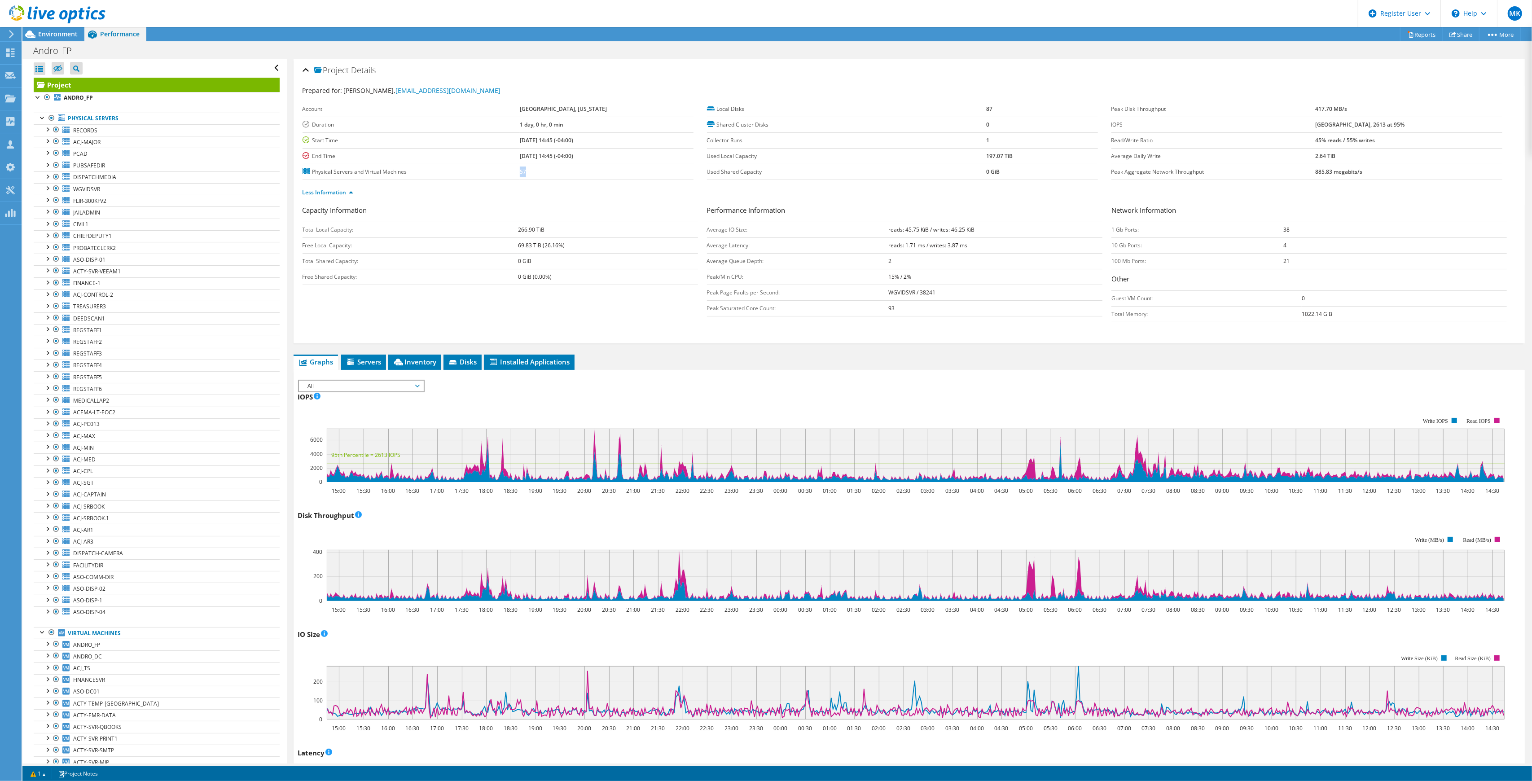
click at [539, 178] on td "57" at bounding box center [607, 172] width 174 height 16
click at [525, 174] on td "57" at bounding box center [607, 172] width 174 height 16
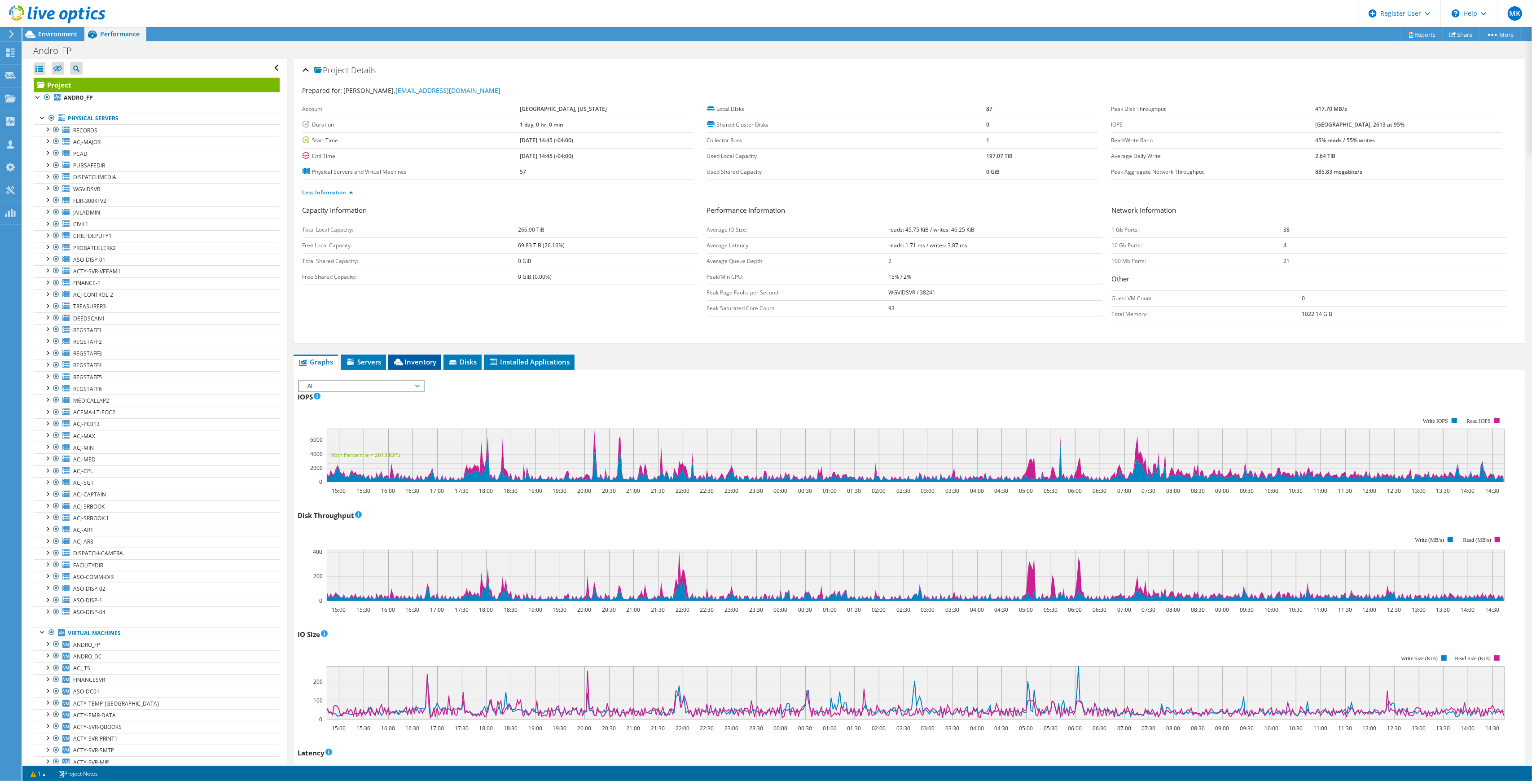
click at [401, 356] on li "Inventory" at bounding box center [414, 362] width 53 height 15
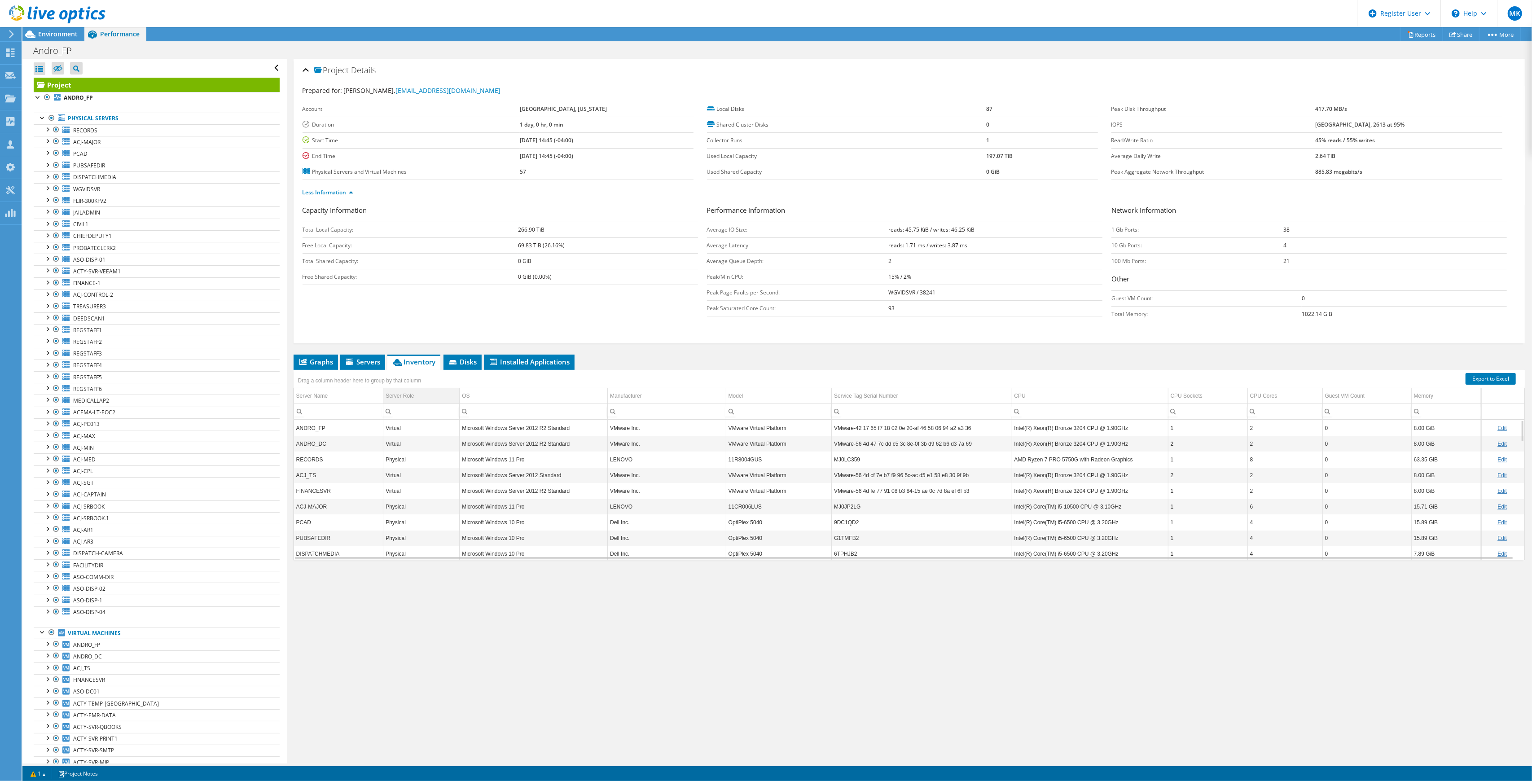
click at [408, 399] on div "Server Role" at bounding box center [400, 395] width 28 height 11
click at [460, 361] on span "Disks" at bounding box center [462, 361] width 29 height 9
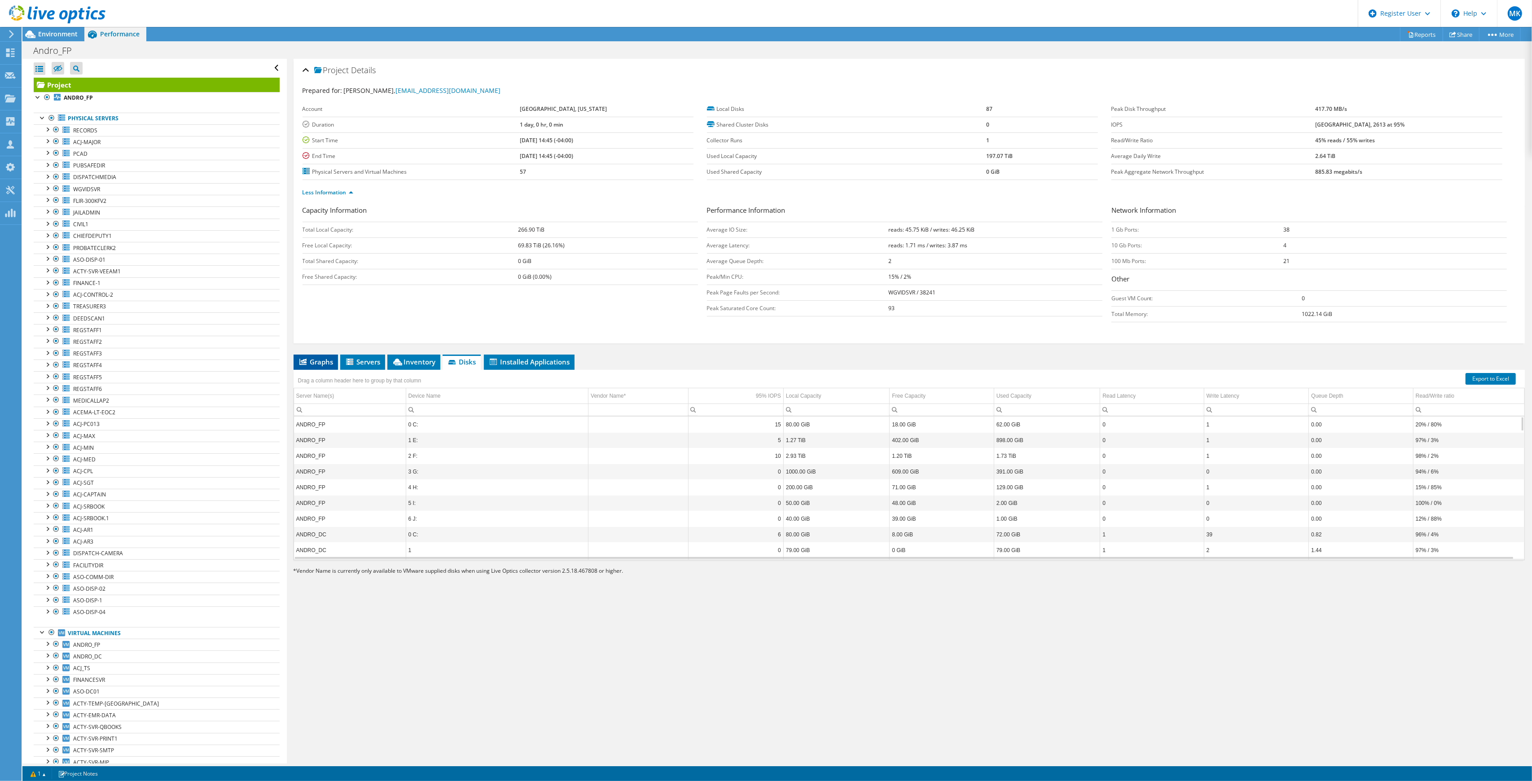
click at [324, 359] on span "Graphs" at bounding box center [315, 361] width 35 height 9
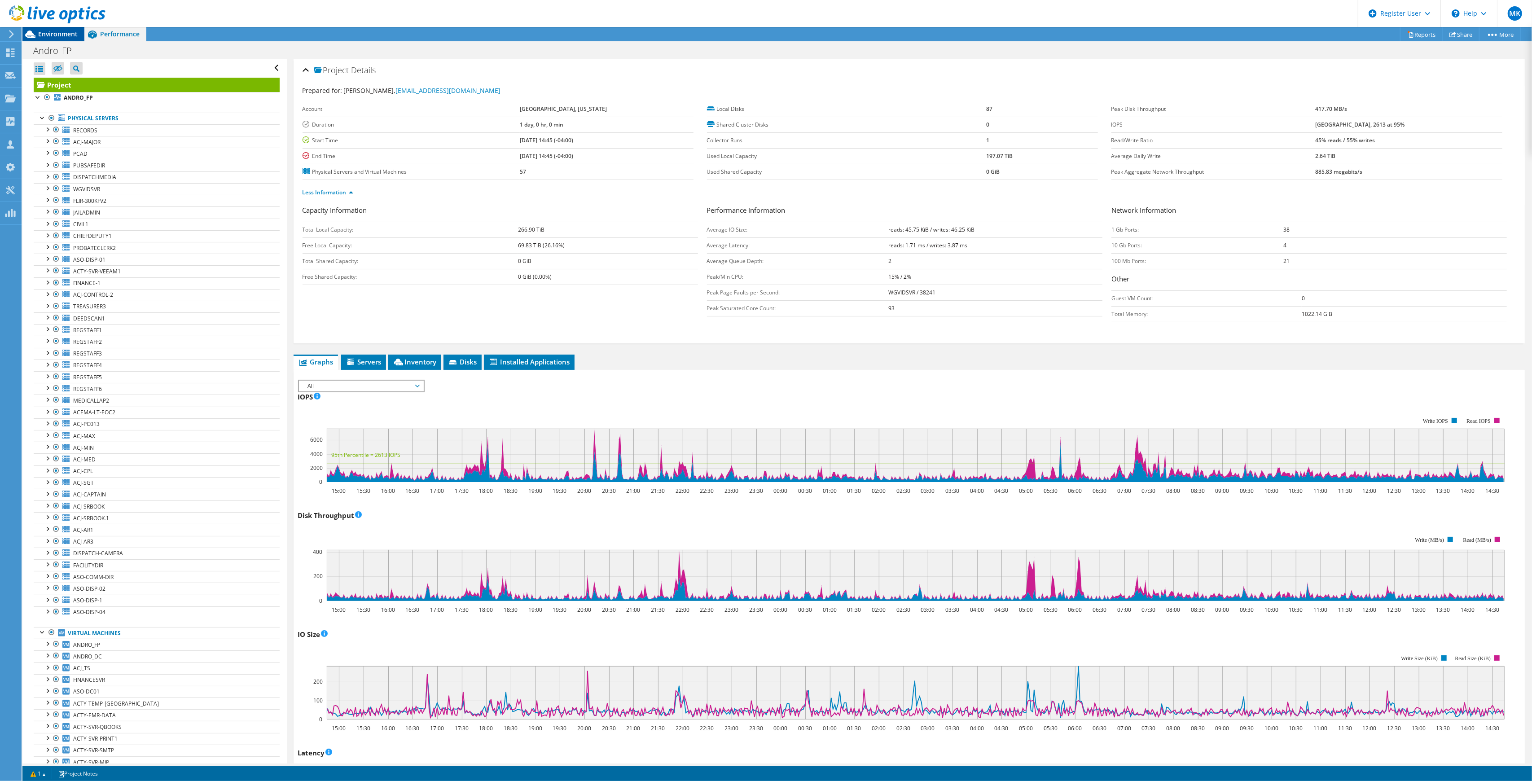
click at [53, 31] on span "Environment" at bounding box center [57, 34] width 39 height 9
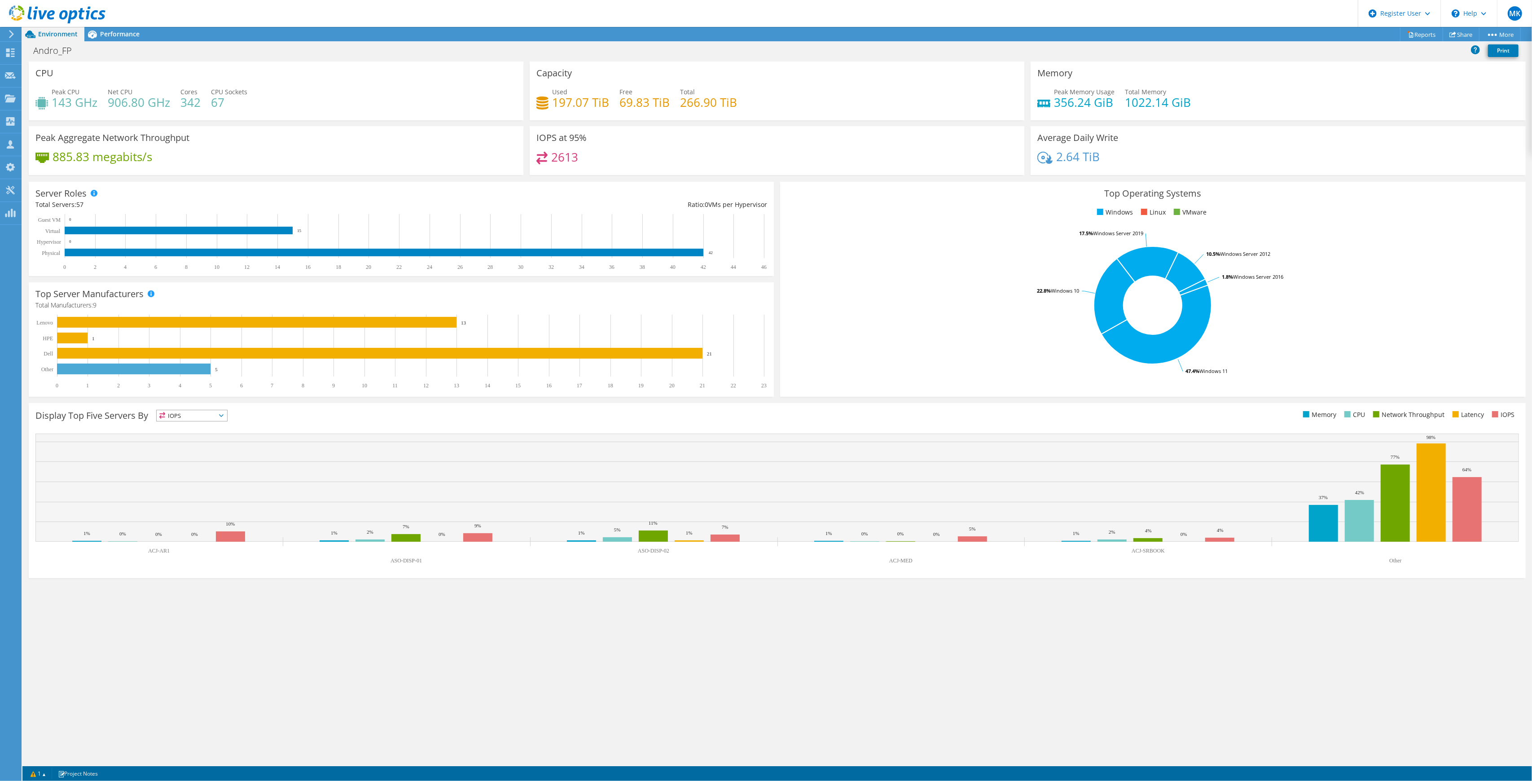
click at [1082, 160] on h4 "2.64 TiB" at bounding box center [1078, 157] width 44 height 10
click at [1125, 162] on div "2.64 TiB" at bounding box center [1277, 161] width 481 height 19
click at [106, 36] on span "Performance" at bounding box center [119, 34] width 39 height 9
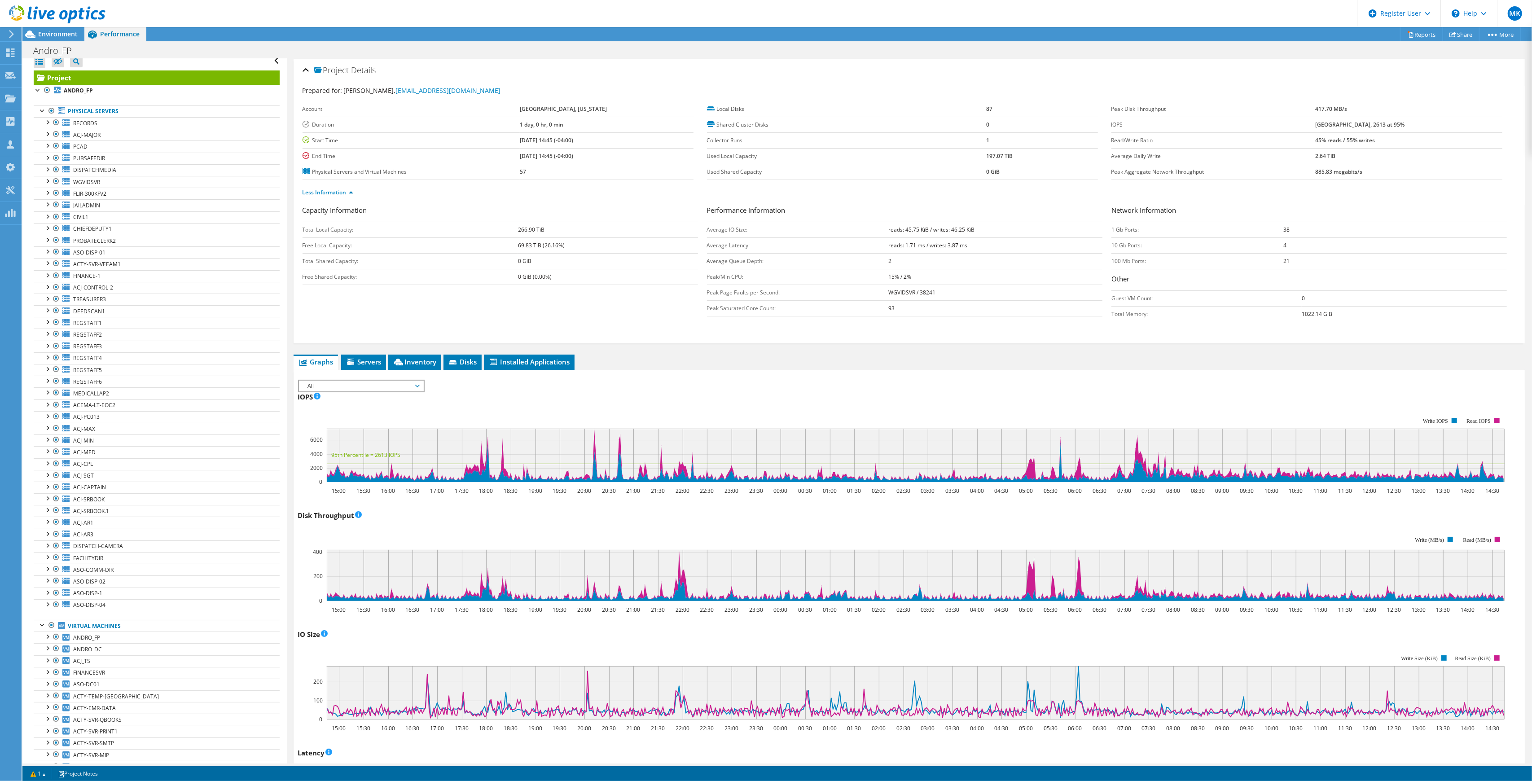
scroll to position [0, 0]
click at [38, 98] on div at bounding box center [38, 96] width 9 height 9
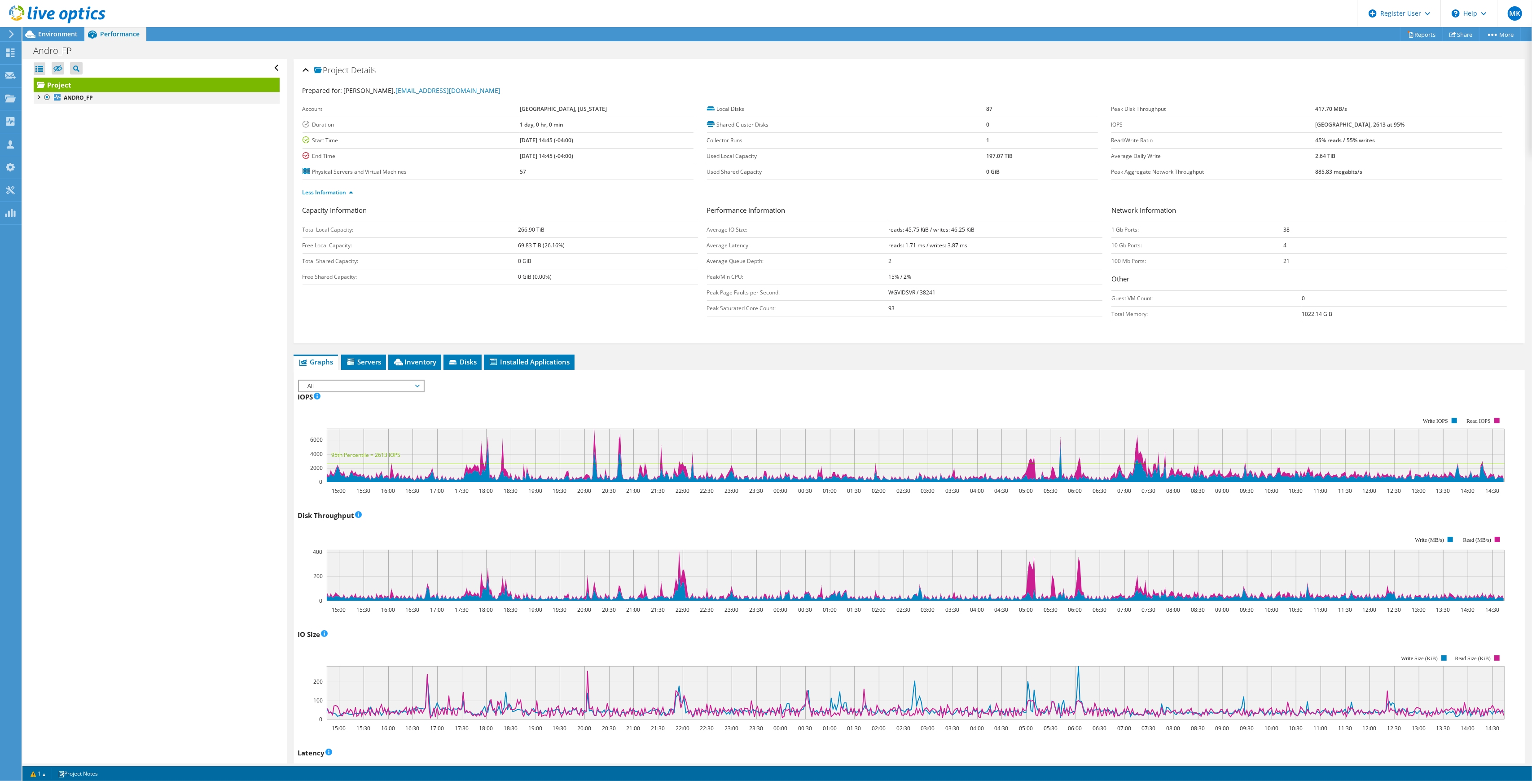
click at [38, 98] on div at bounding box center [38, 96] width 9 height 9
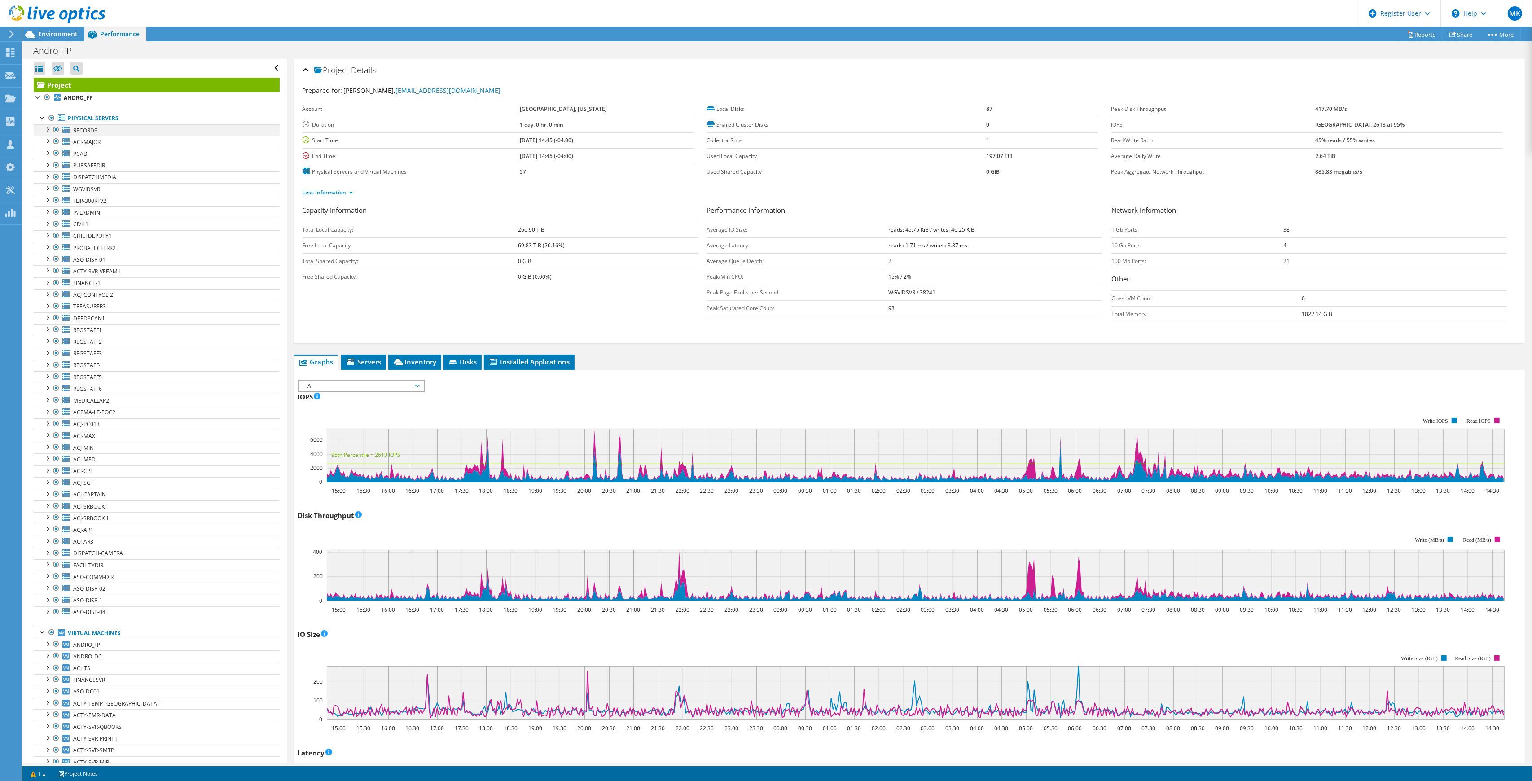
click at [47, 130] on div at bounding box center [47, 128] width 9 height 9
click at [58, 32] on span "Environment" at bounding box center [57, 34] width 39 height 9
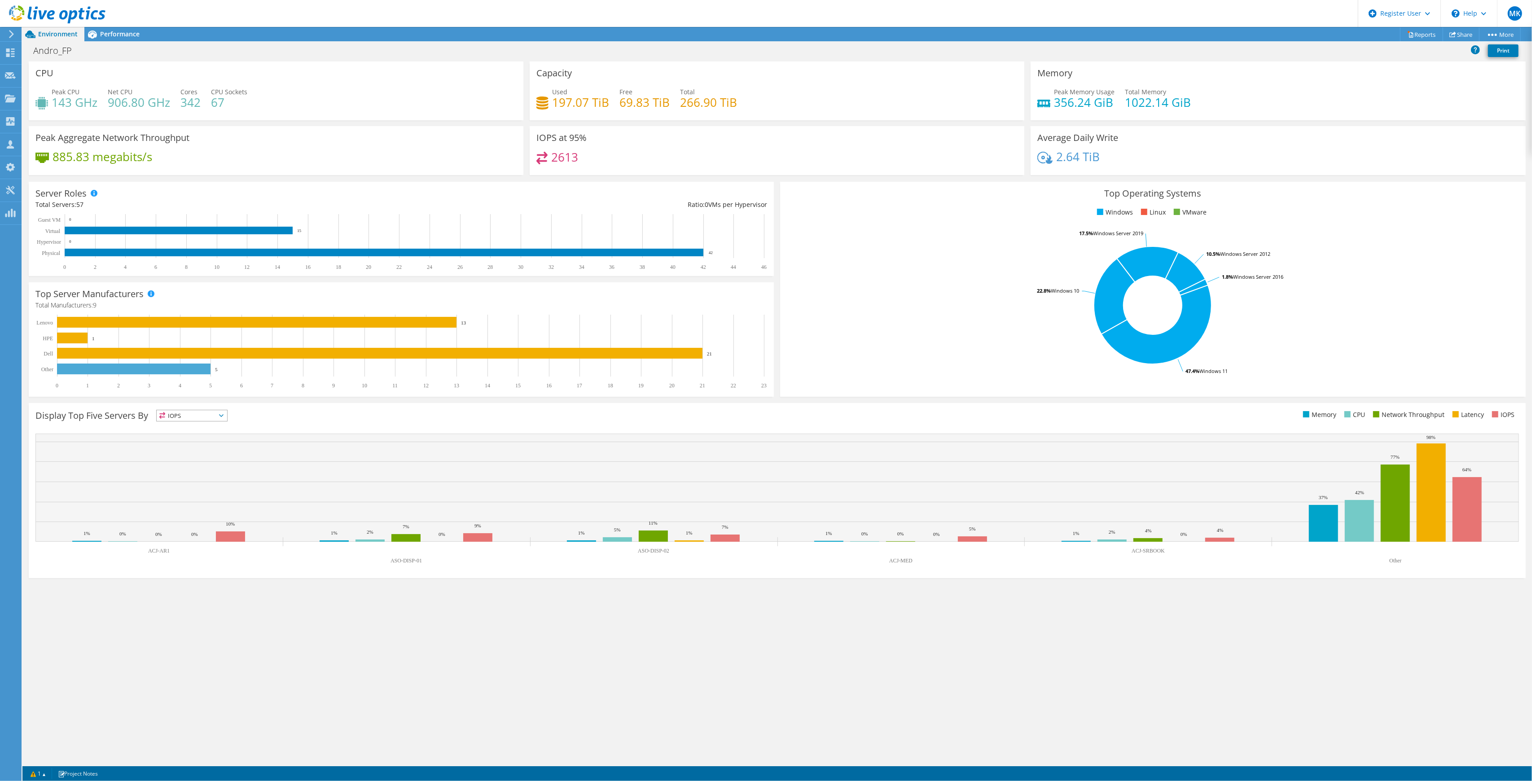
click at [623, 103] on h4 "69.83 TiB" at bounding box center [644, 102] width 50 height 10
click at [129, 31] on span "Performance" at bounding box center [119, 34] width 39 height 9
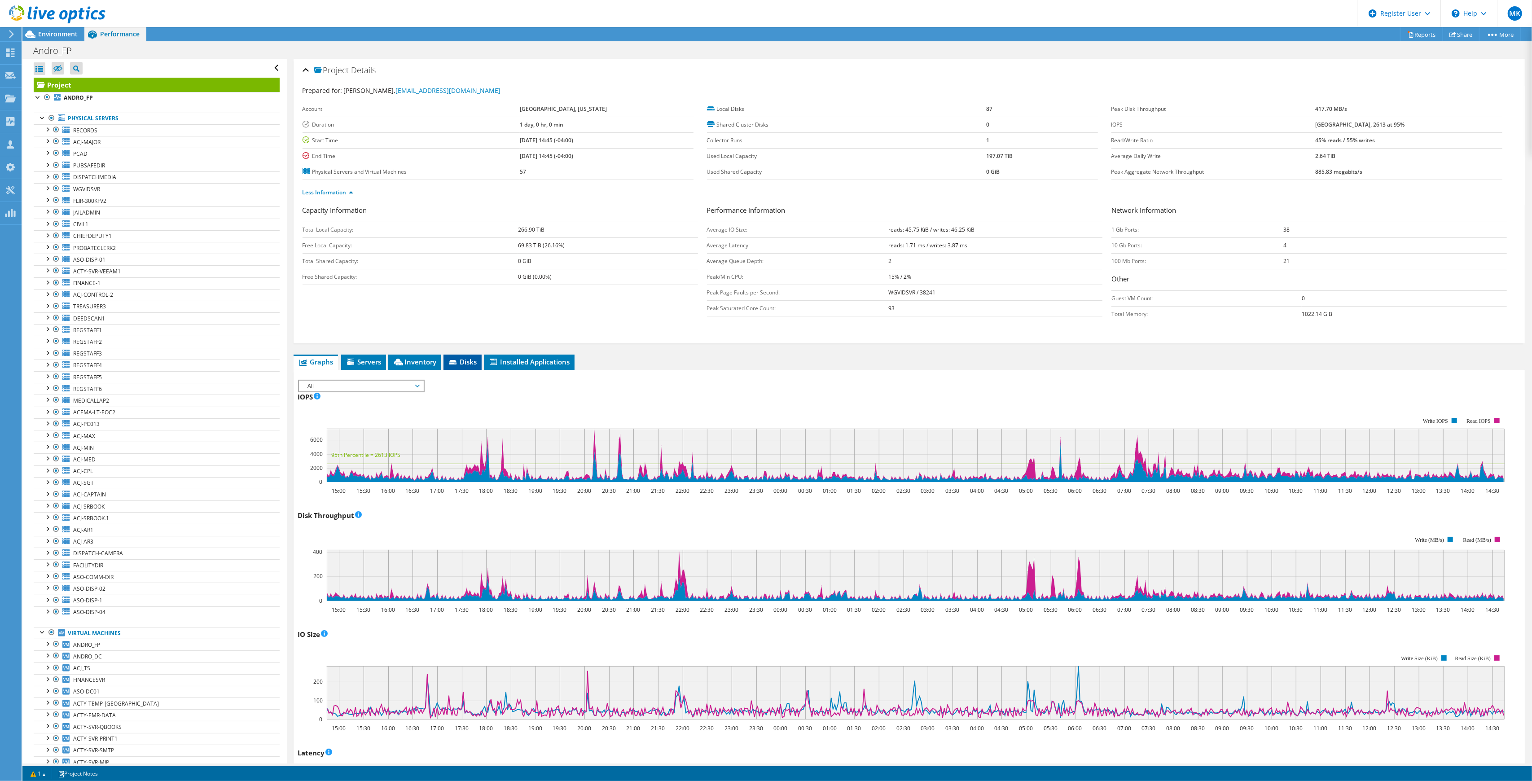
click at [451, 368] on li "Disks" at bounding box center [462, 362] width 38 height 15
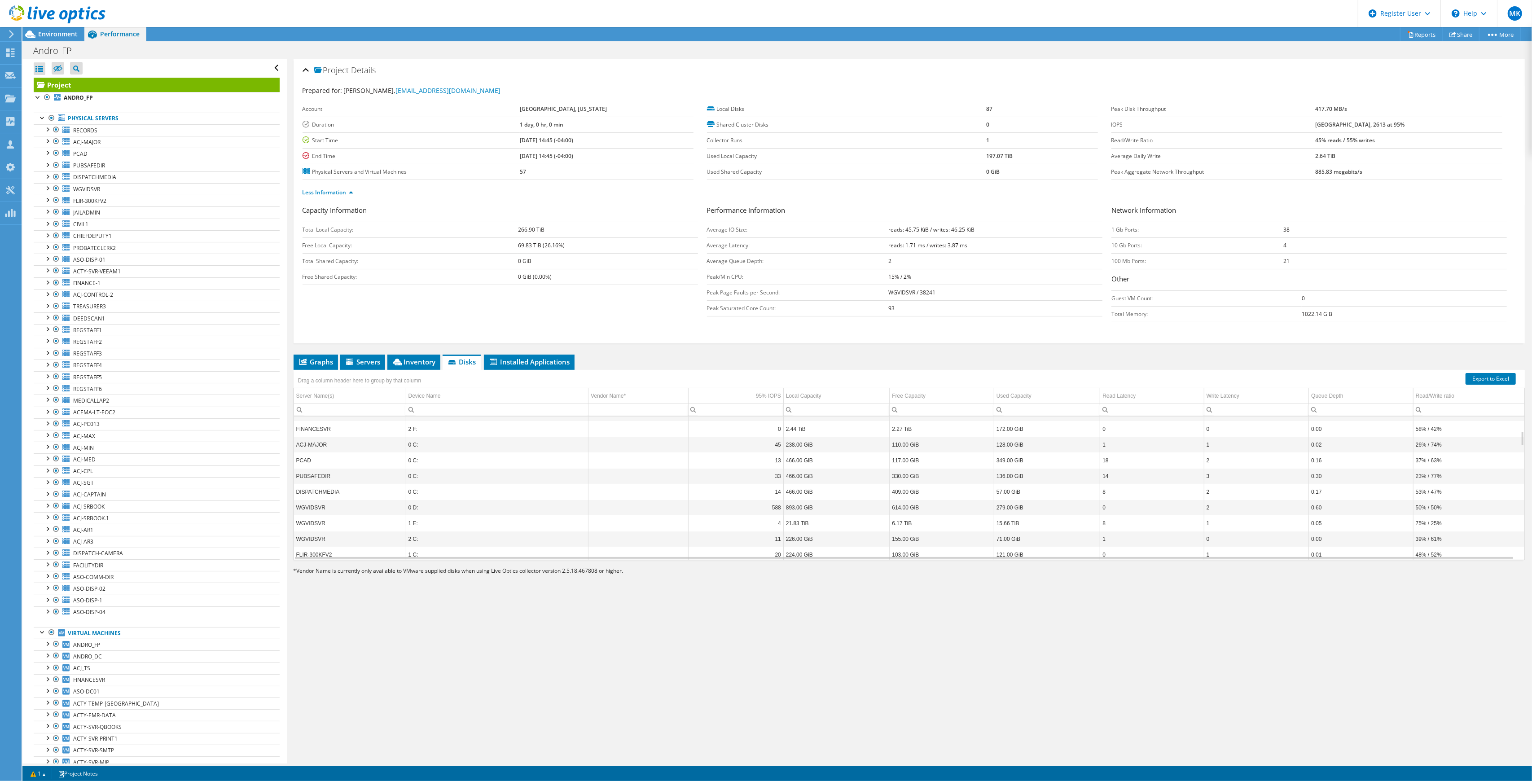
scroll to position [72, 0]
click at [58, 35] on span "Environment" at bounding box center [57, 34] width 39 height 9
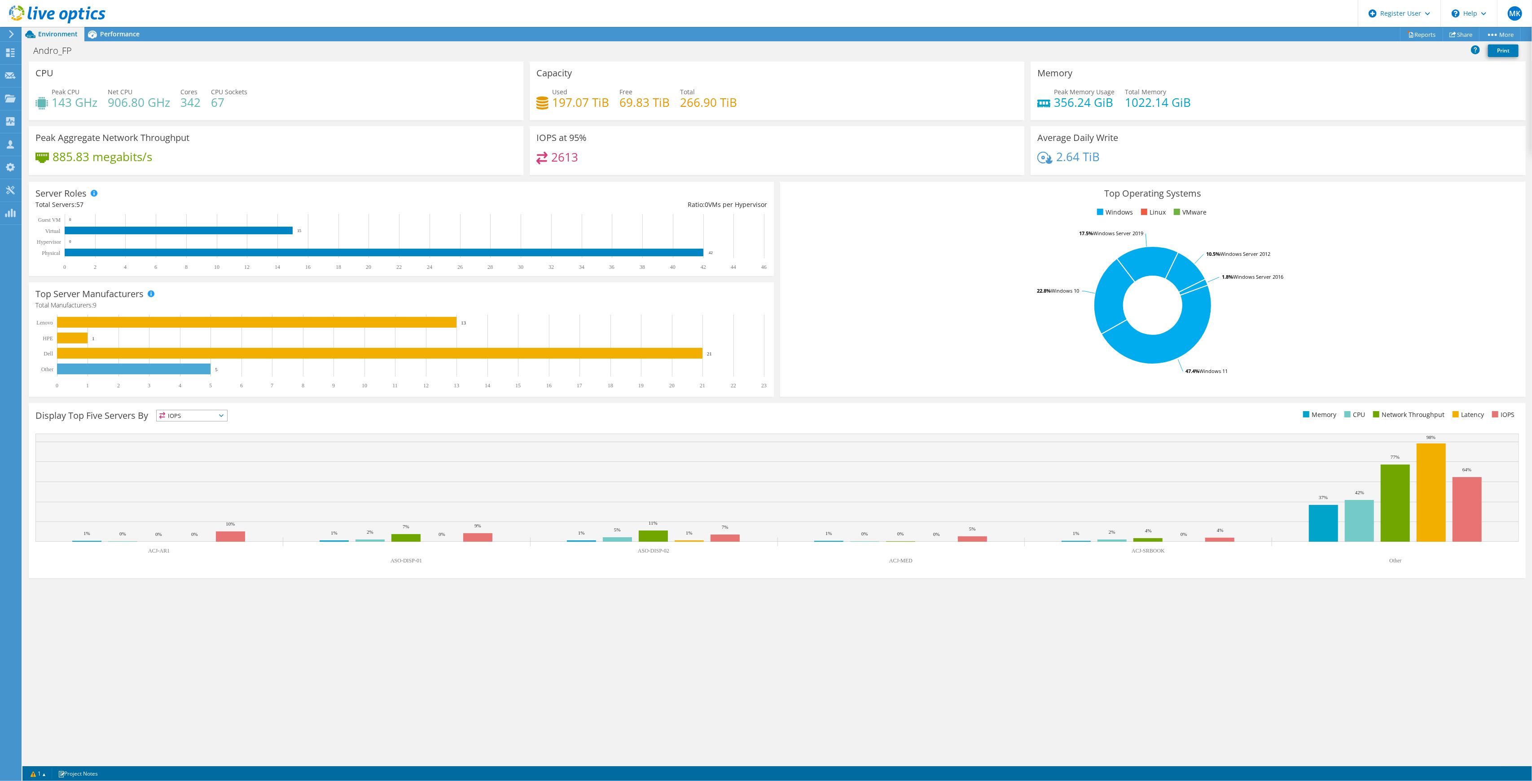
click at [740, 104] on div "Used 197.07 TiB Free 69.83 TiB Total 266.90 TiB" at bounding box center [776, 101] width 481 height 29
